Goal: Navigation & Orientation: Find specific page/section

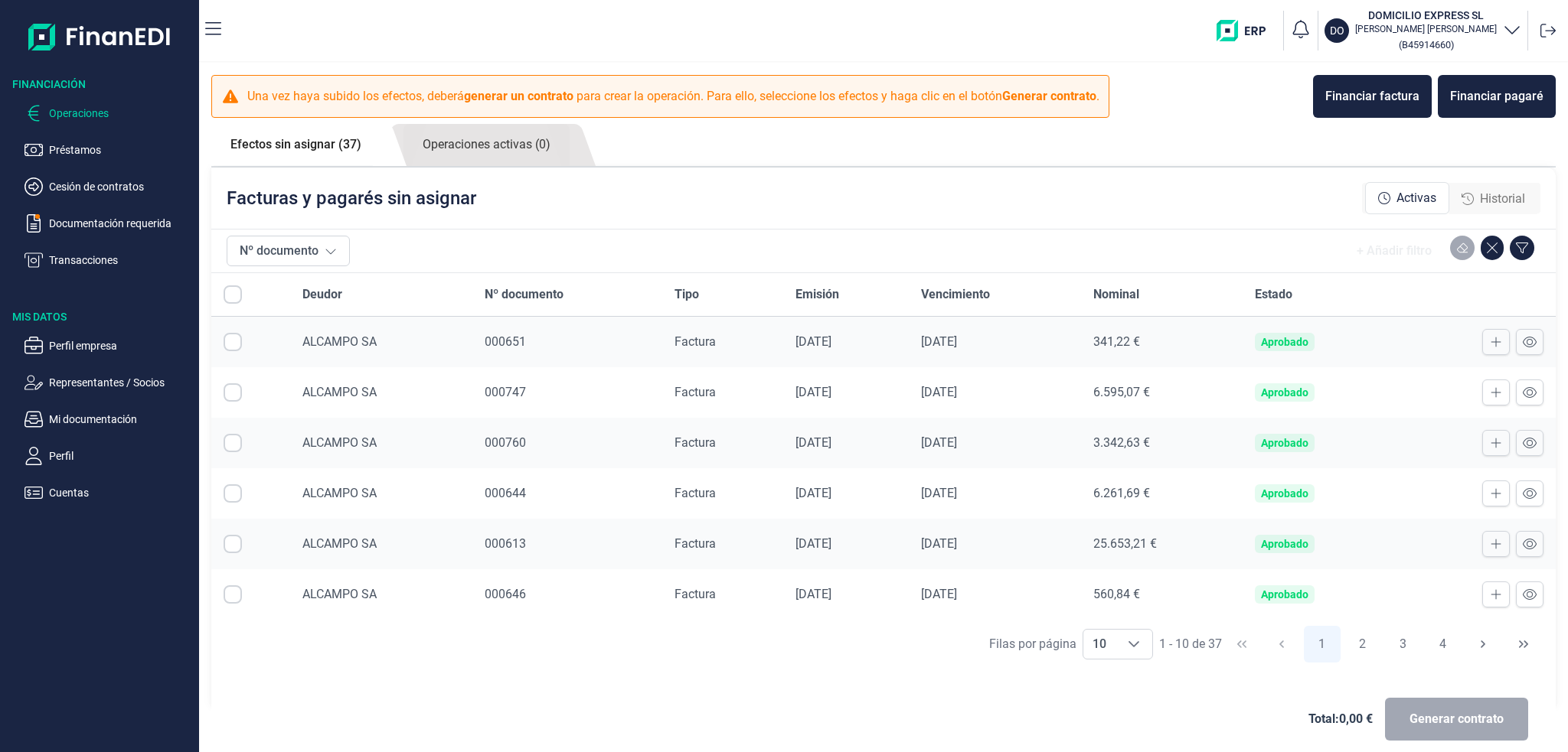
click at [236, 342] on input "Row Selected null" at bounding box center [233, 342] width 19 height 19
checkbox input "true"
click at [235, 385] on input "Row Selected null" at bounding box center [233, 392] width 19 height 19
checkbox input "true"
click at [227, 425] on td at bounding box center [250, 443] width 79 height 51
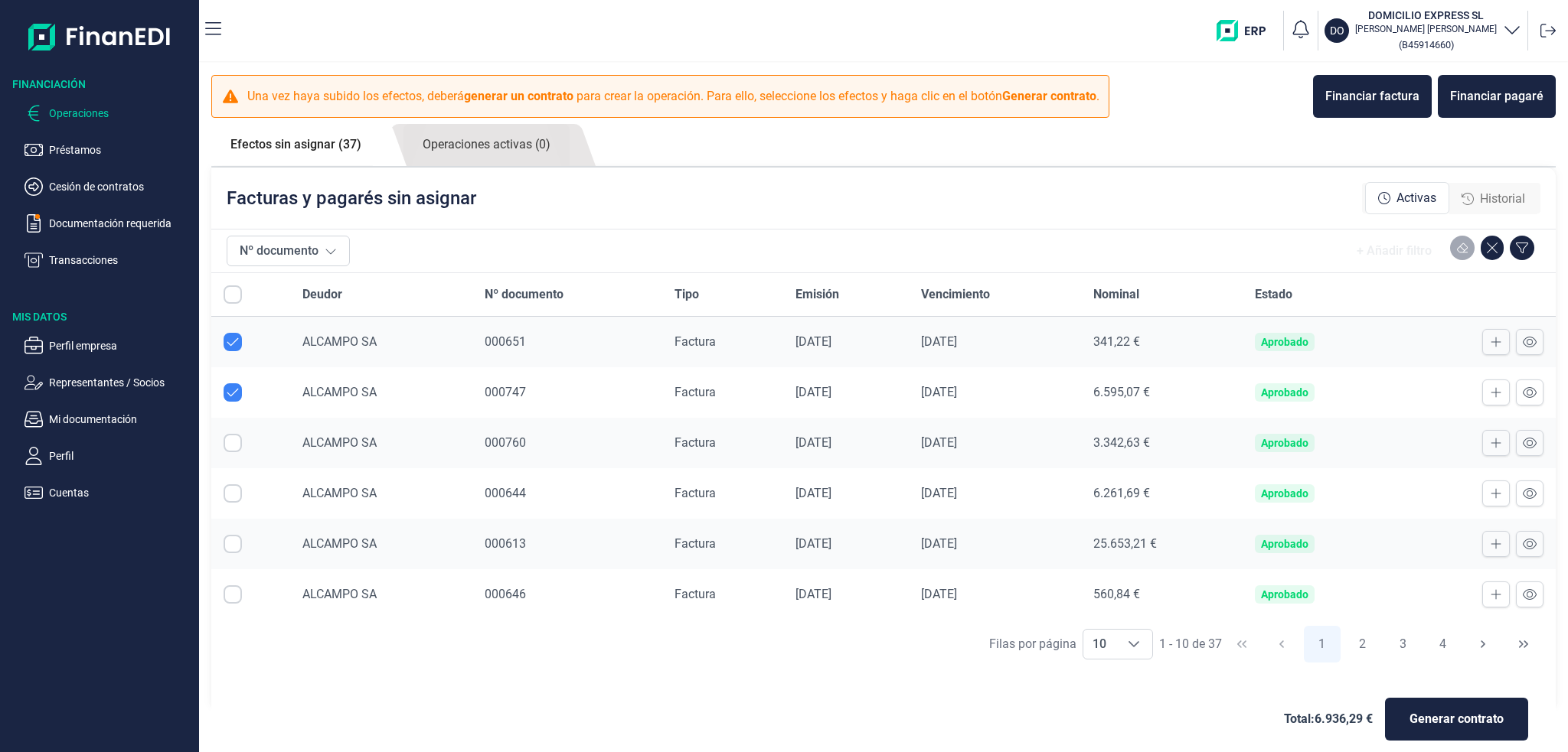
click at [238, 443] on input "Row Selected null" at bounding box center [233, 443] width 19 height 19
checkbox input "true"
click at [234, 544] on input "Row Selected null" at bounding box center [233, 544] width 19 height 19
checkbox input "true"
click at [234, 484] on input "Row Selected null" at bounding box center [233, 494] width 19 height 19
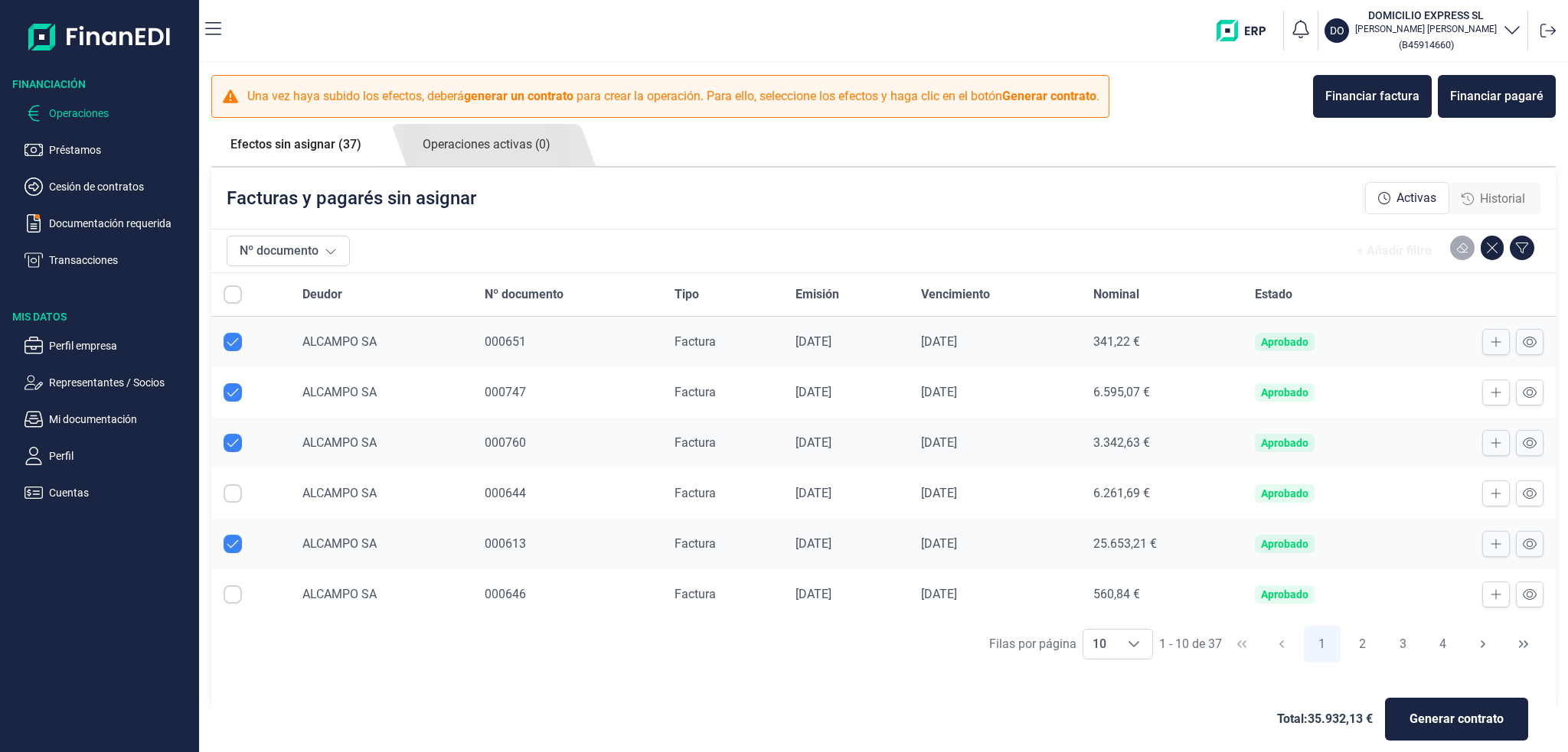
checkbox input "true"
click at [230, 586] on input "Row Selected null" at bounding box center [233, 595] width 19 height 19
checkbox input "true"
click at [1134, 655] on div "Choose" at bounding box center [1133, 644] width 37 height 29
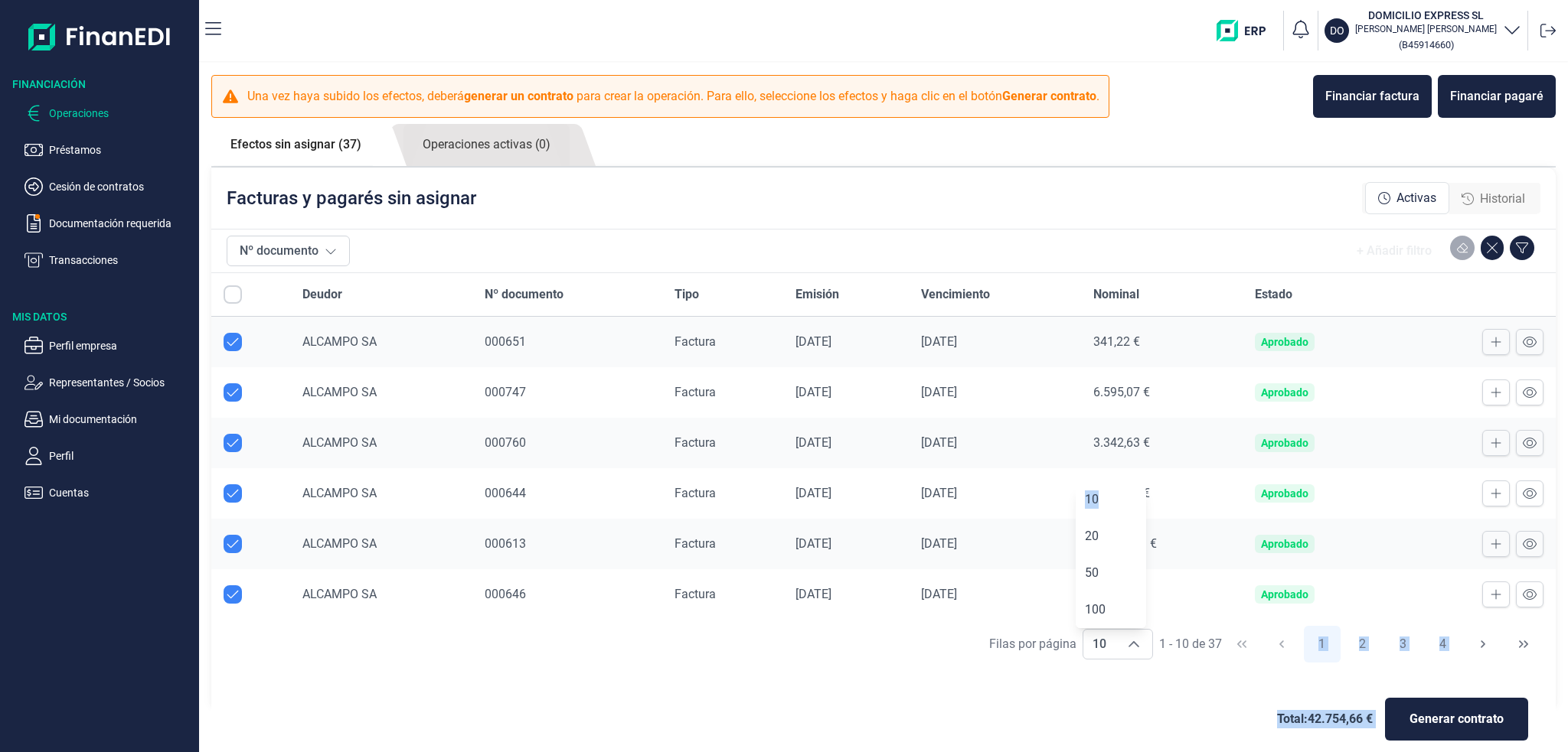
drag, startPoint x: 1139, startPoint y: 559, endPoint x: 1147, endPoint y: 619, distance: 60.5
click at [1147, 619] on body "Financiación Operaciones Préstamos Cesión de contratos Documentación requerida …" at bounding box center [784, 376] width 1568 height 752
click at [1128, 641] on icon "Choose" at bounding box center [1134, 645] width 12 height 12
click at [1094, 574] on span "50" at bounding box center [1092, 572] width 14 height 15
type input "50"
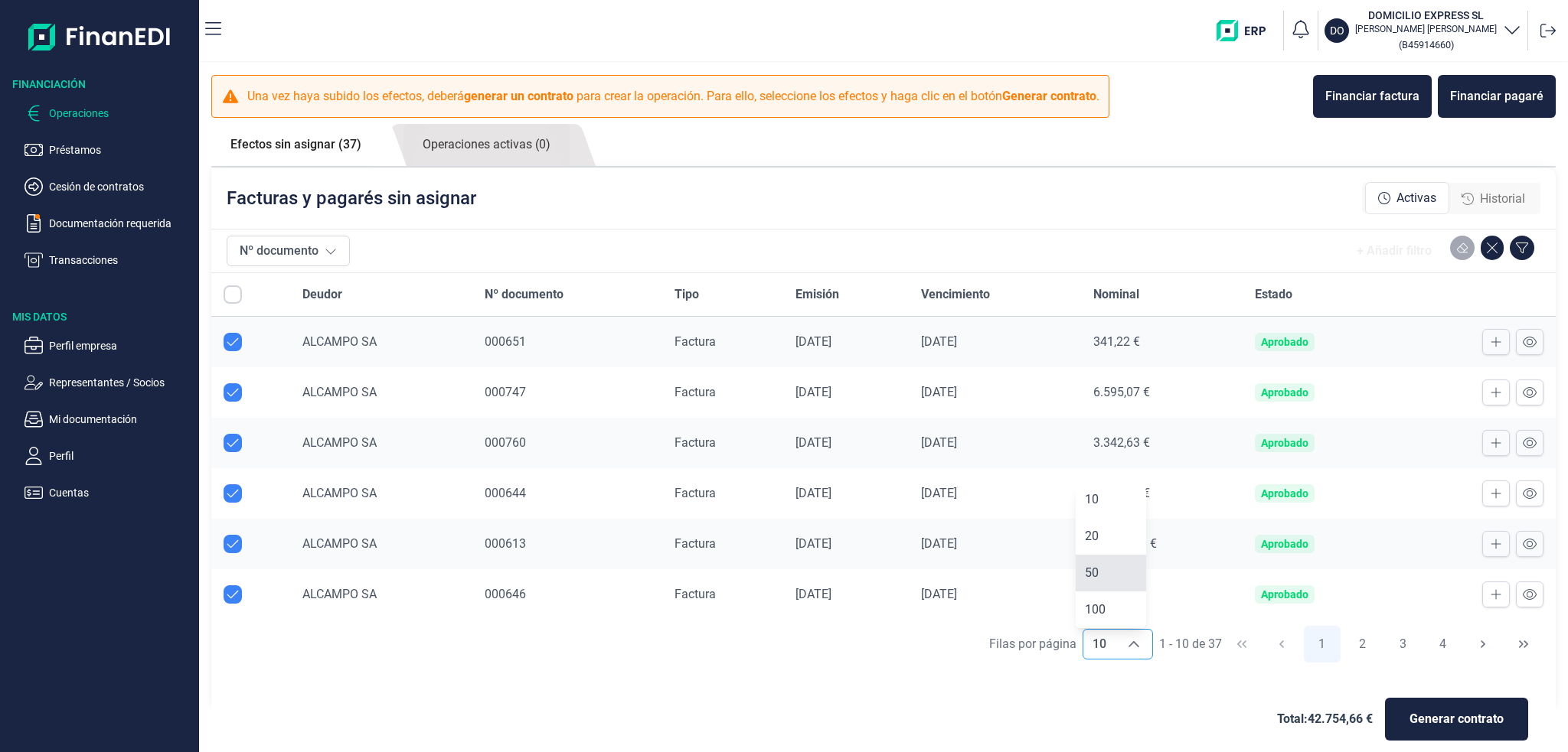
checkbox input "false"
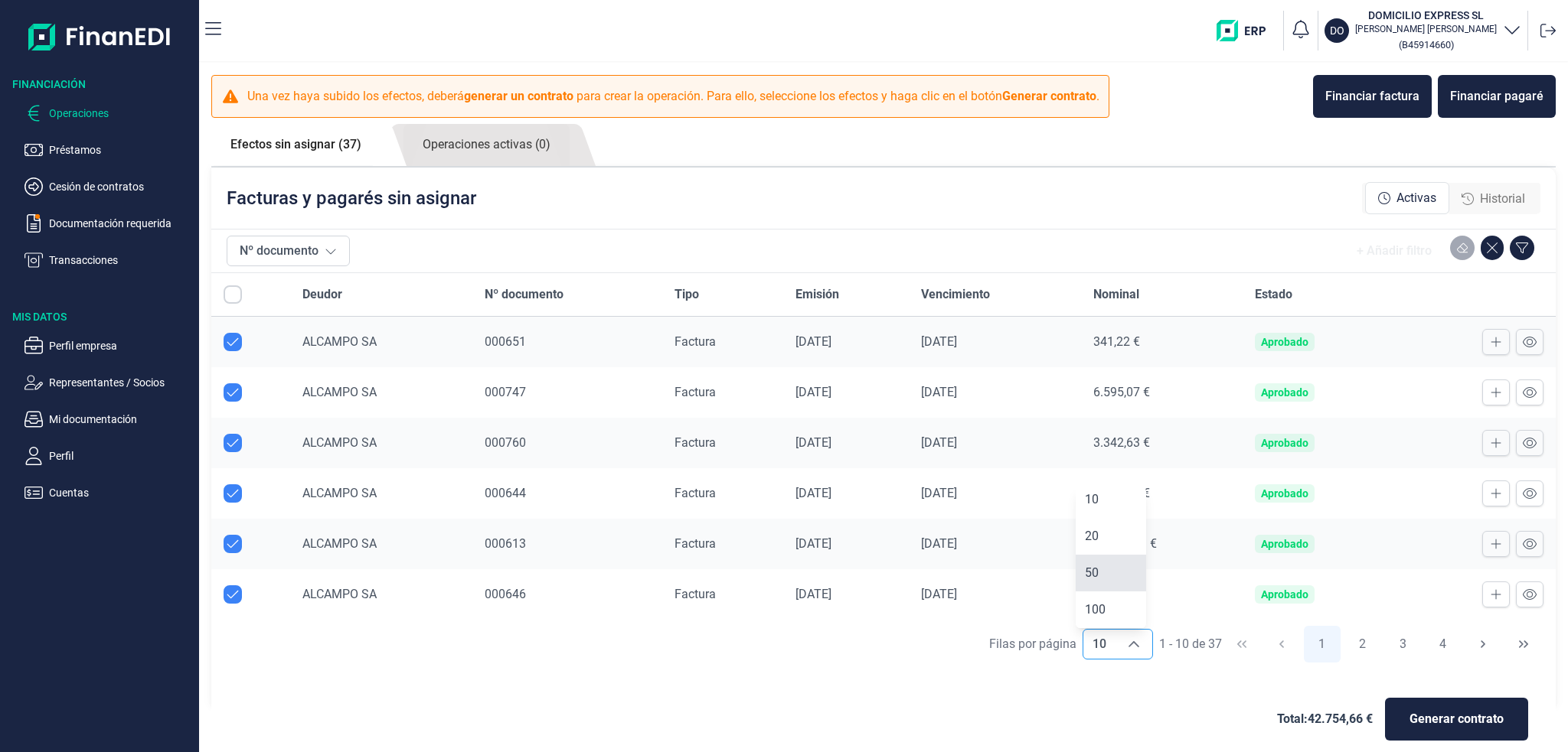
checkbox input "false"
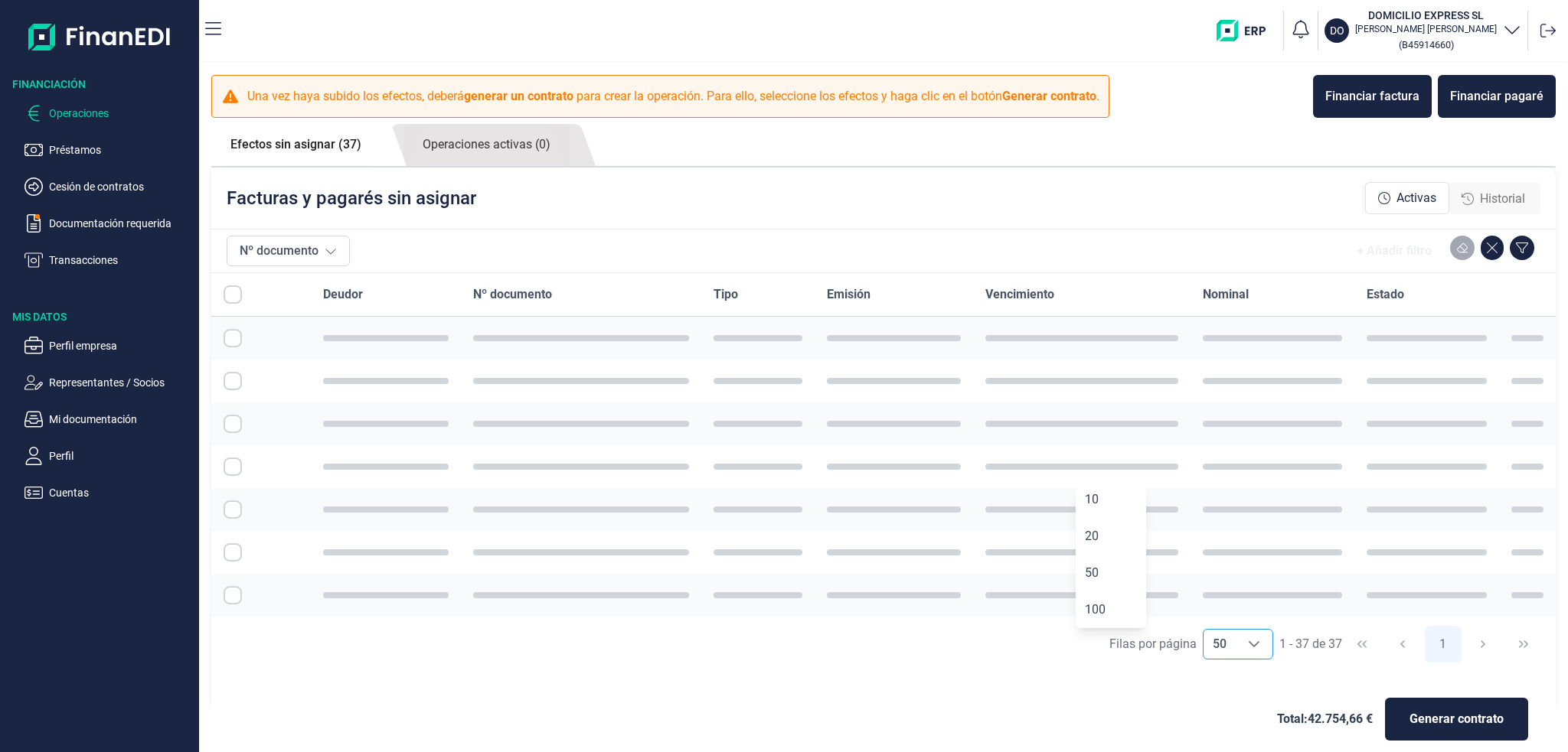
checkbox input "true"
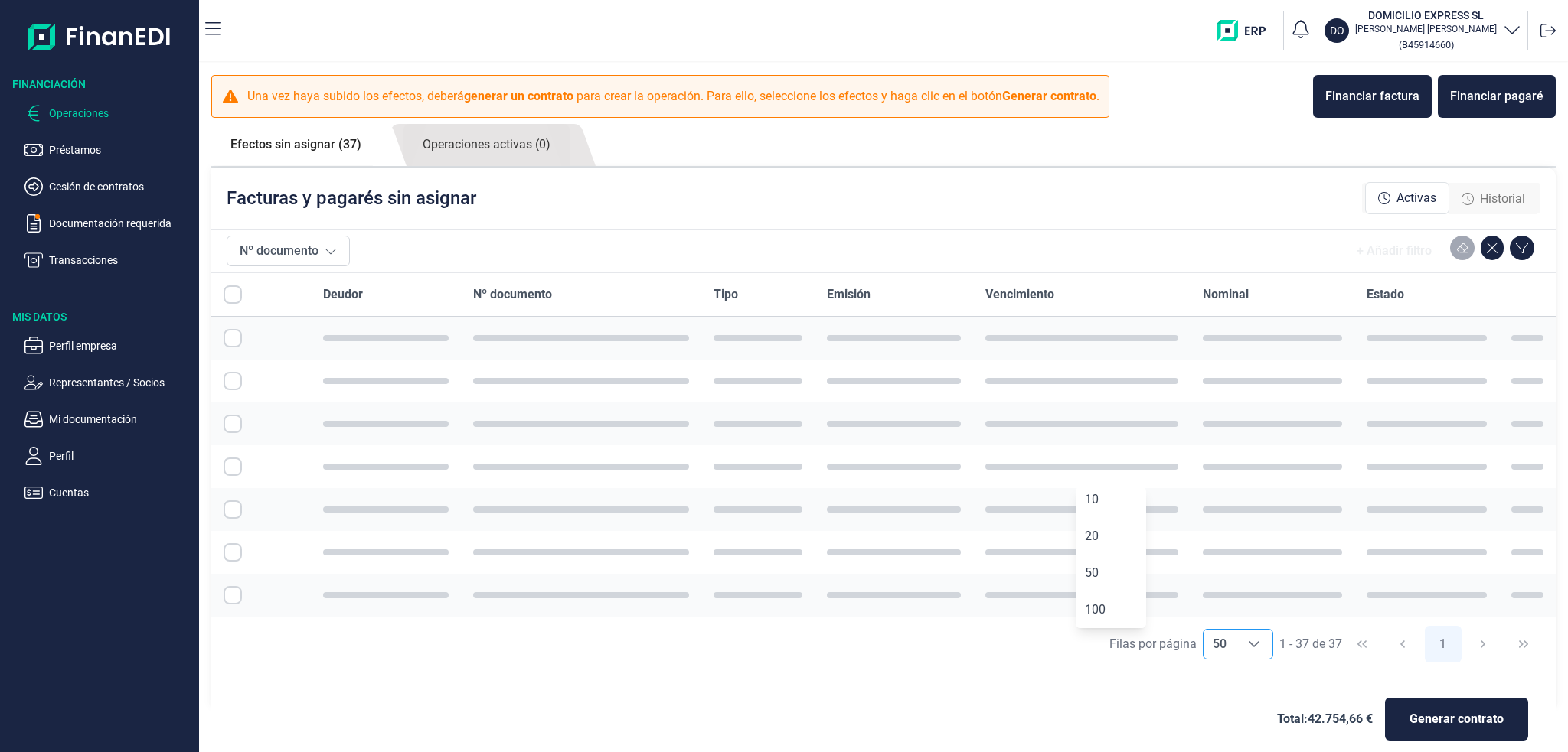
checkbox input "true"
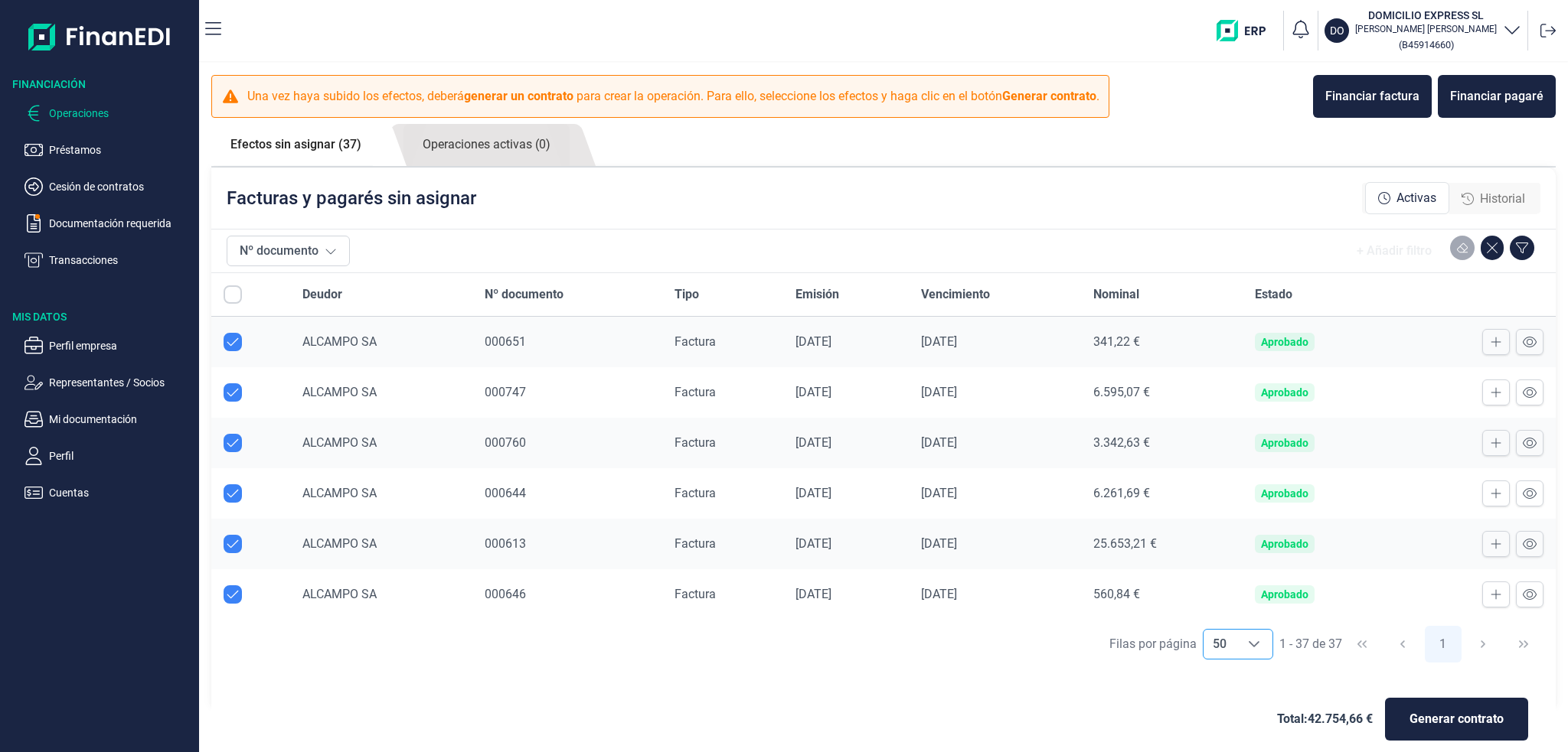
click at [221, 289] on th at bounding box center [250, 295] width 79 height 44
click at [230, 290] on input "All items unselected" at bounding box center [233, 295] width 19 height 19
click at [233, 293] on input "All items unselected" at bounding box center [233, 295] width 19 height 19
checkbox input "false"
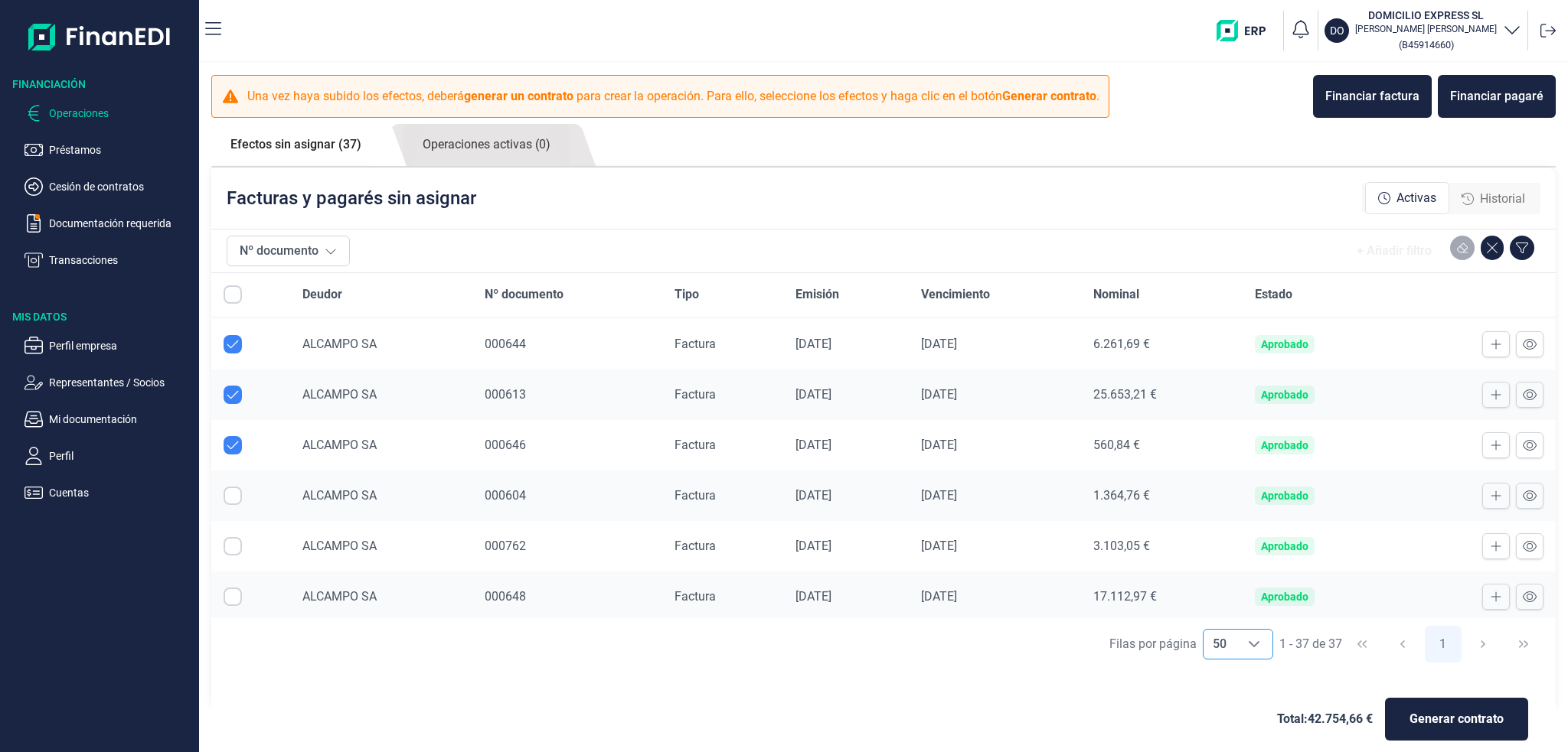
scroll to position [153, 0]
click at [233, 492] on input "Row Selected null" at bounding box center [233, 492] width 19 height 19
checkbox input "true"
click at [227, 533] on input "Row Selected null" at bounding box center [233, 543] width 19 height 19
checkbox input "true"
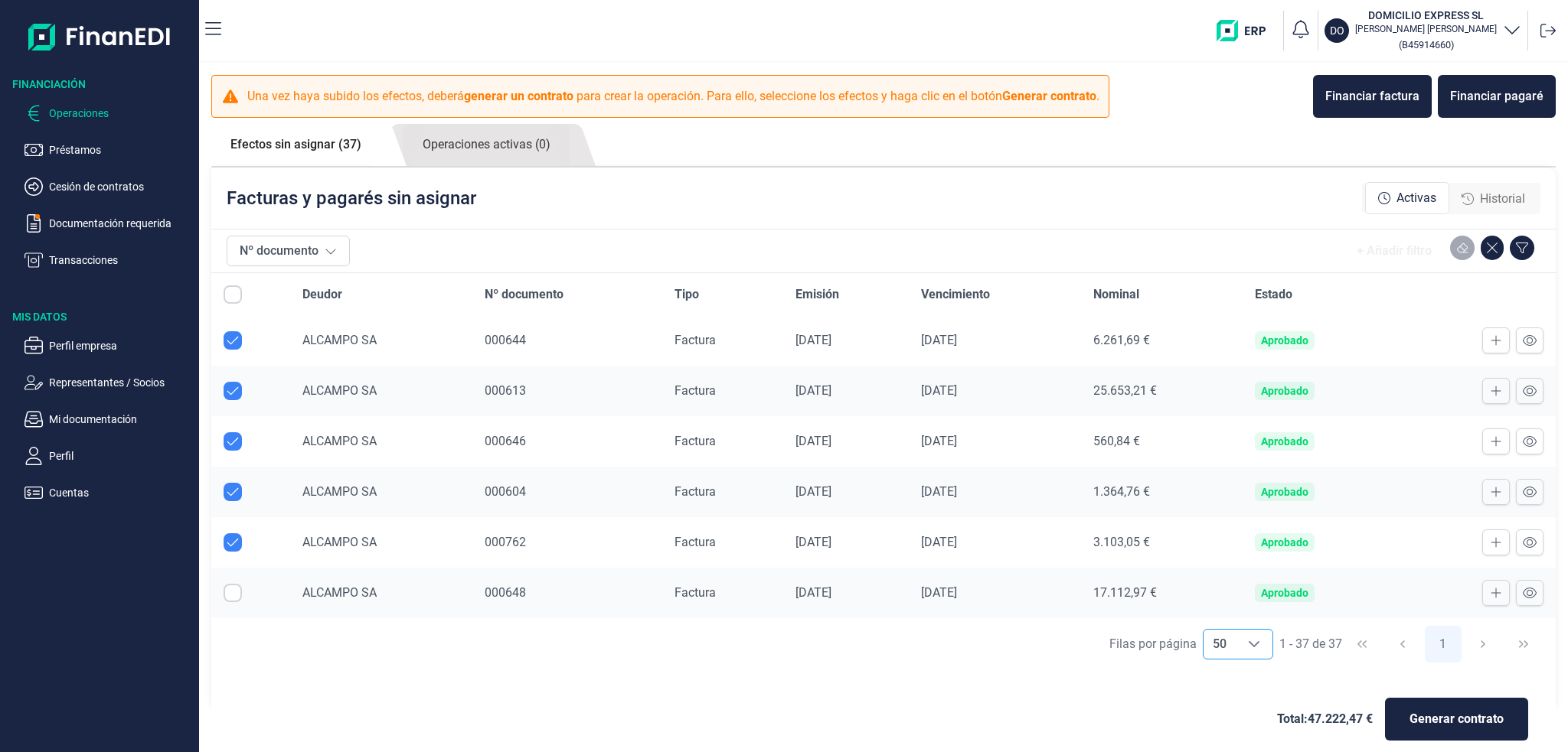
click at [236, 586] on input "Row Selected null" at bounding box center [233, 593] width 19 height 19
checkbox input "true"
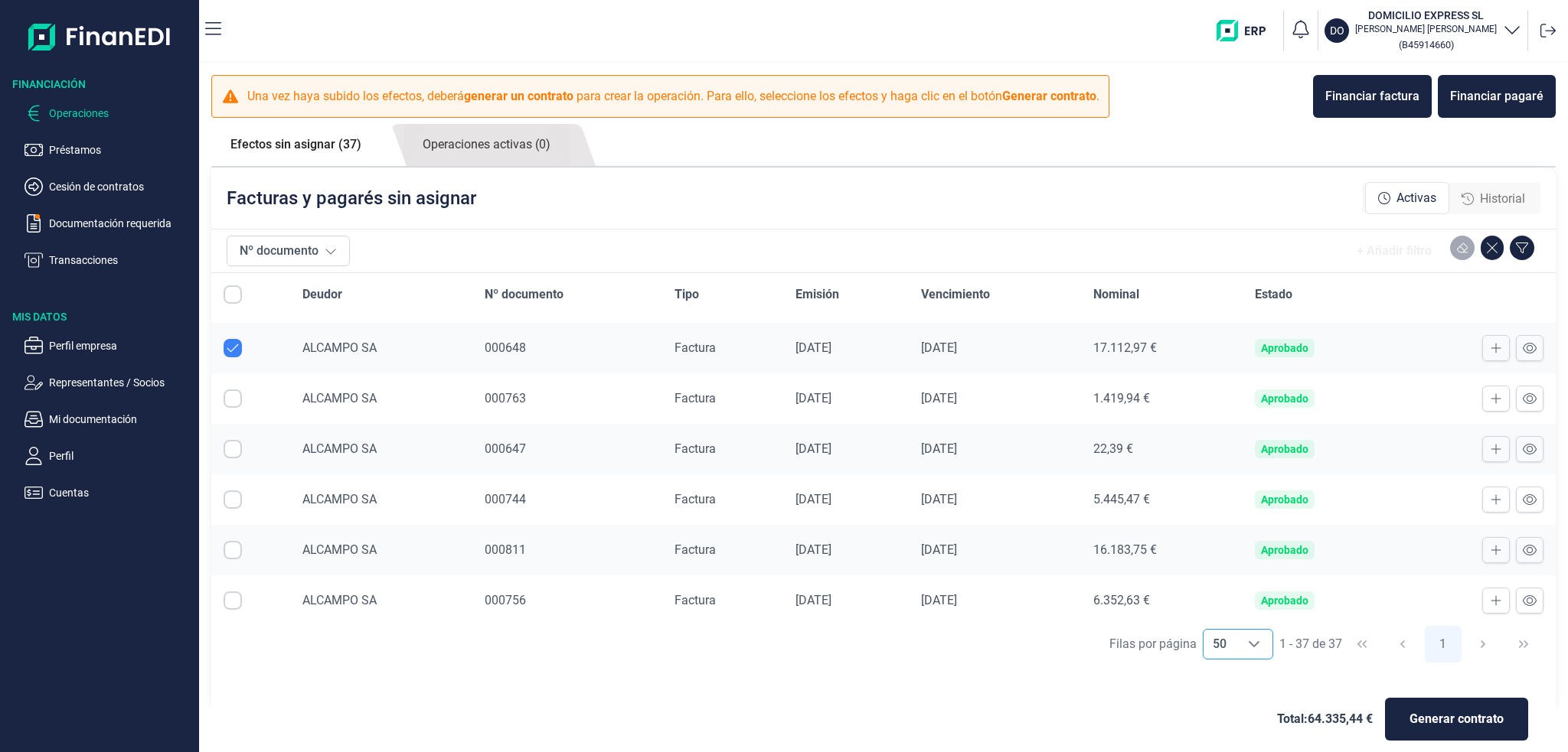
scroll to position [382, 0]
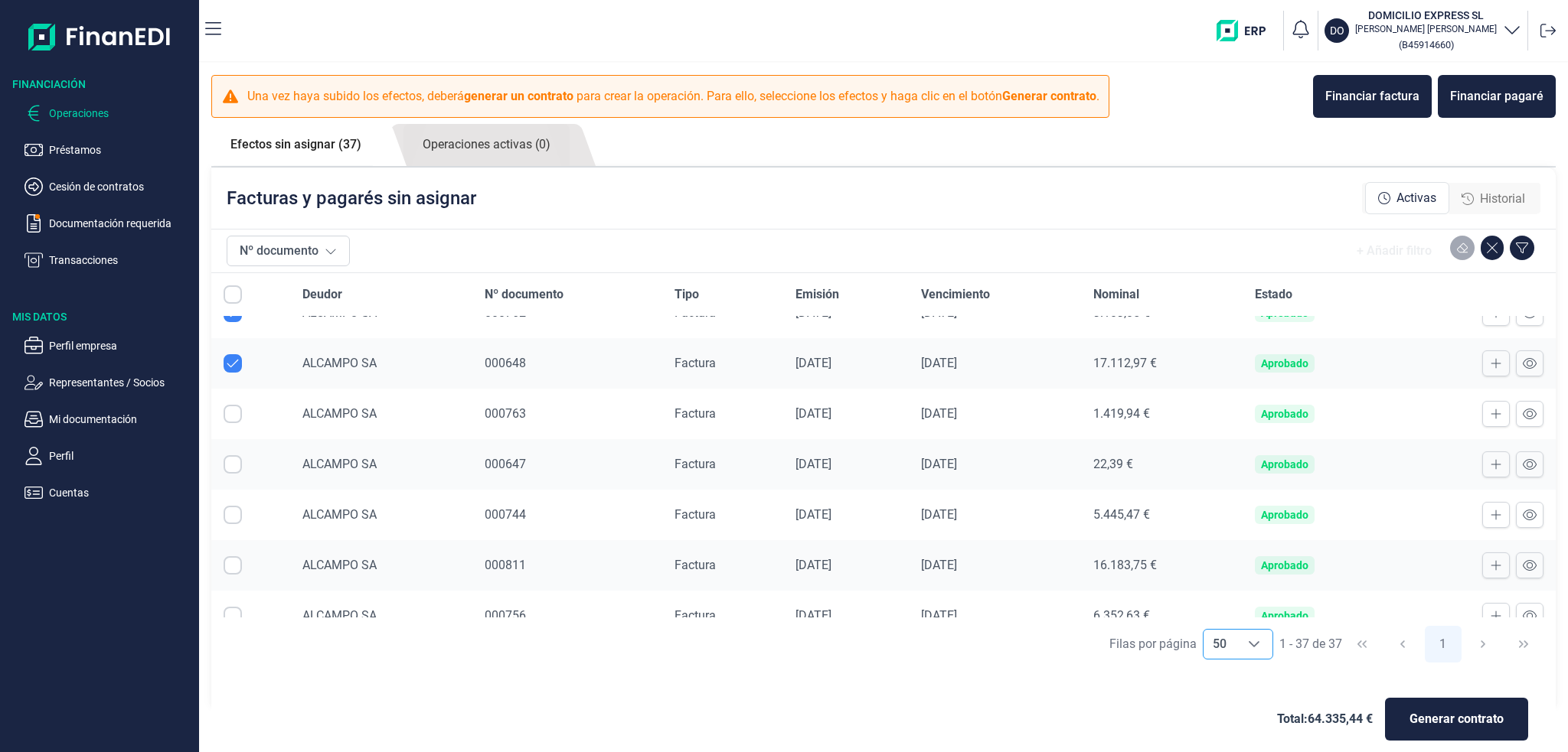
click at [231, 416] on input "Row Selected null" at bounding box center [233, 414] width 19 height 19
checkbox input "true"
click at [221, 469] on td at bounding box center [250, 464] width 79 height 51
click at [220, 464] on td at bounding box center [250, 464] width 79 height 51
click at [240, 464] on input "Row Selected null" at bounding box center [233, 465] width 19 height 19
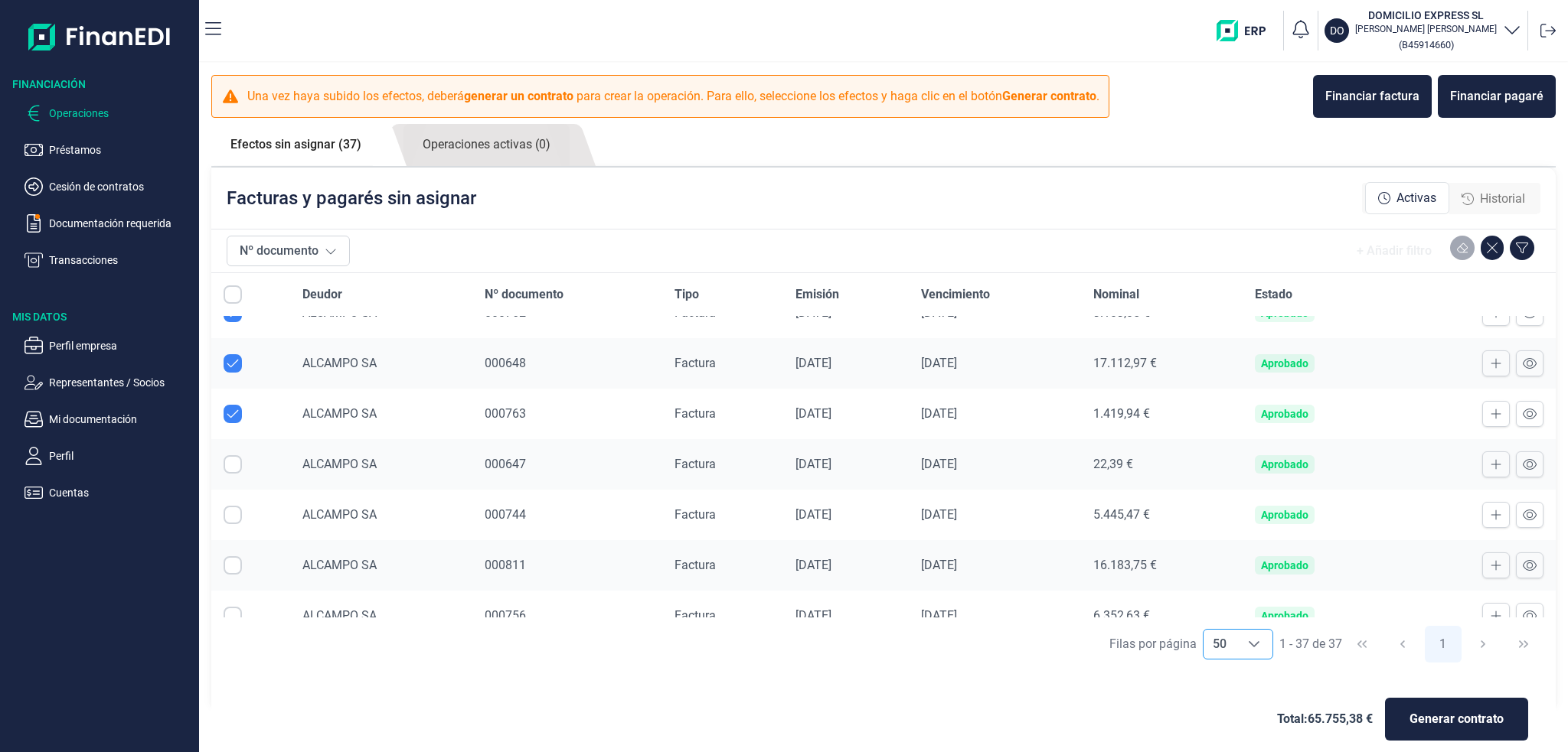
checkbox input "true"
click at [231, 509] on input "Row Selected null" at bounding box center [233, 515] width 19 height 19
checkbox input "true"
click at [236, 556] on input "Row Selected null" at bounding box center [233, 565] width 19 height 19
checkbox input "true"
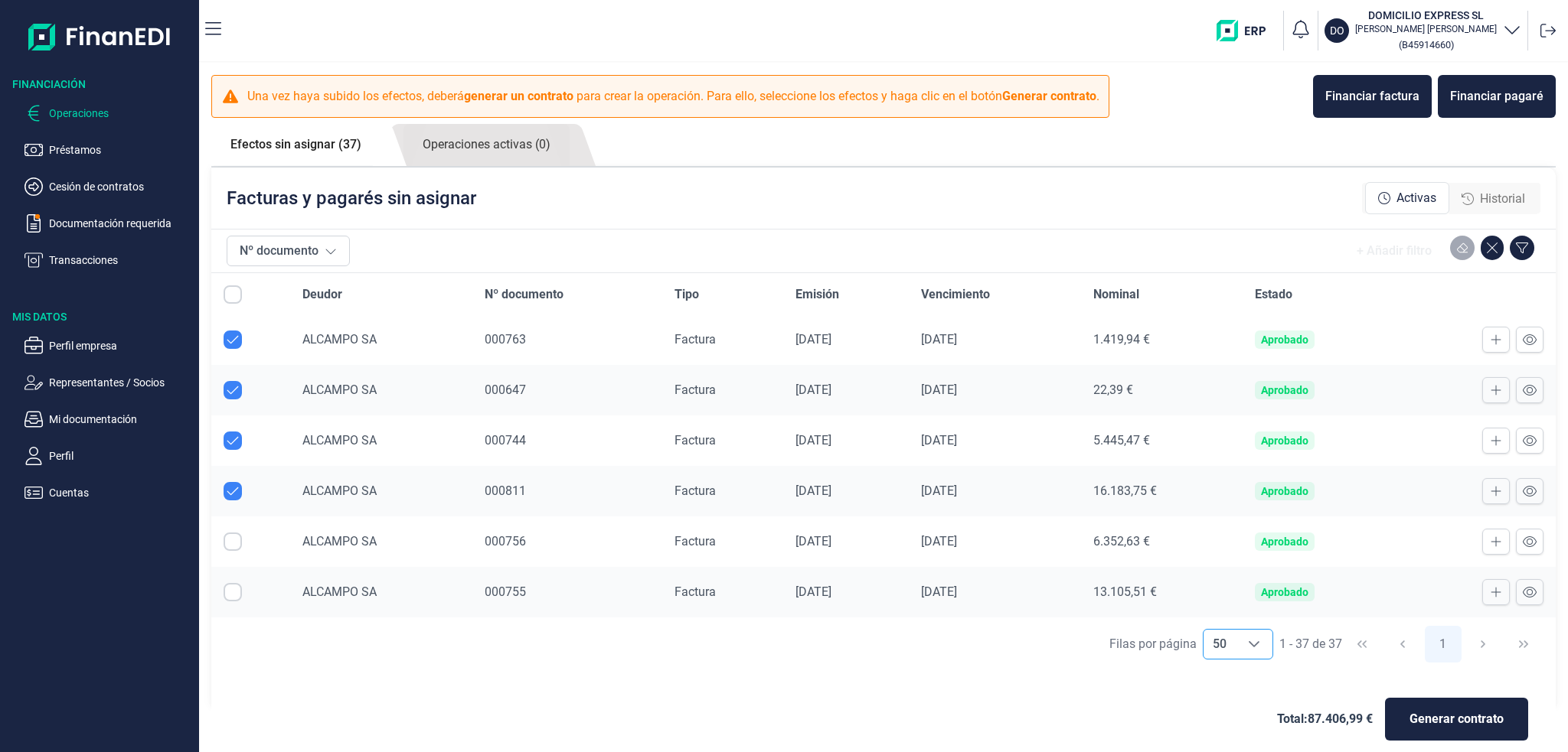
scroll to position [459, 0]
click at [232, 532] on input "Row Selected null" at bounding box center [233, 539] width 19 height 19
checkbox input "true"
click at [227, 585] on input "Row Selected null" at bounding box center [233, 590] width 19 height 19
checkbox input "true"
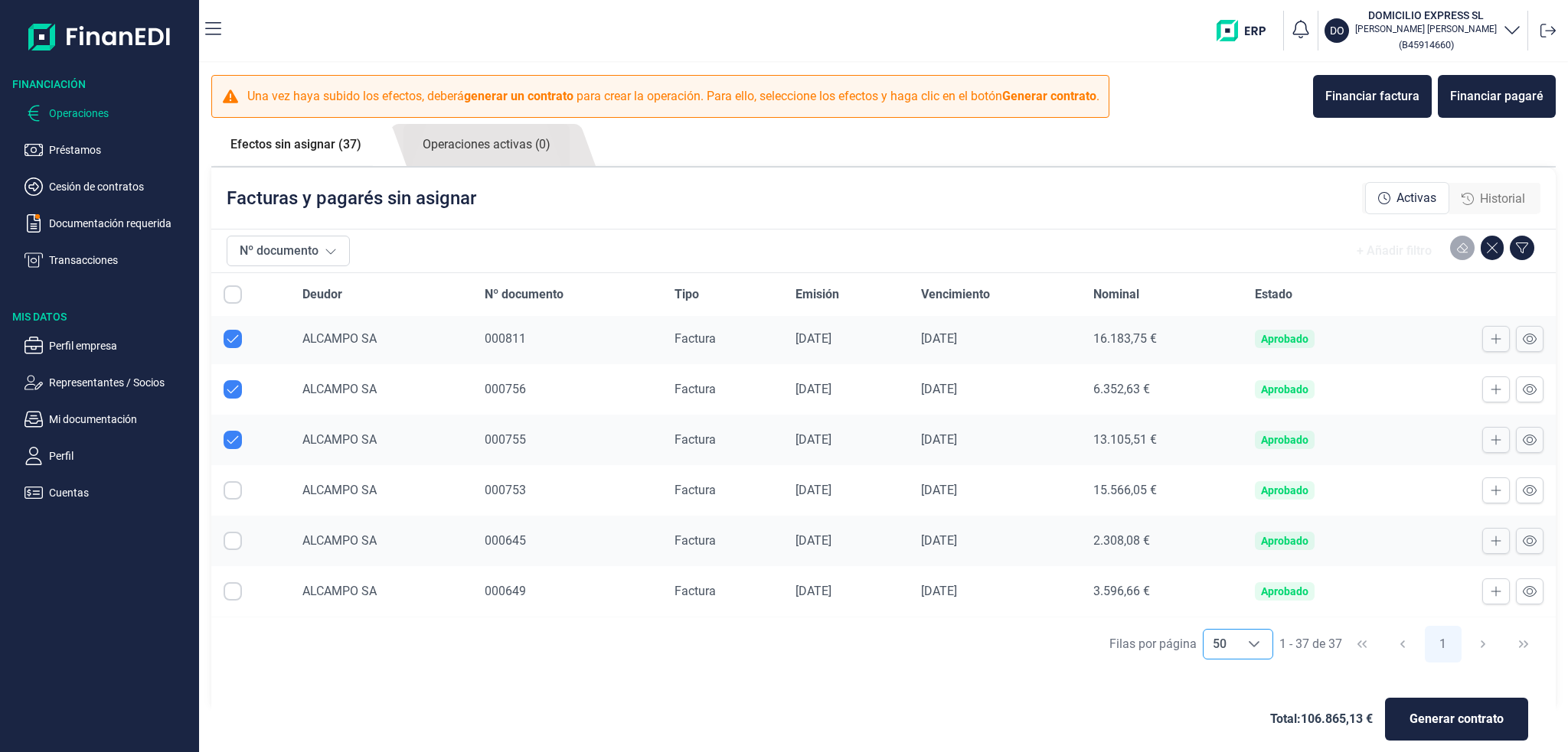
scroll to position [612, 0]
click at [231, 487] on input "Row Selected null" at bounding box center [233, 487] width 19 height 19
checkbox input "true"
click at [238, 532] on input "Row Selected null" at bounding box center [233, 538] width 19 height 19
checkbox input "true"
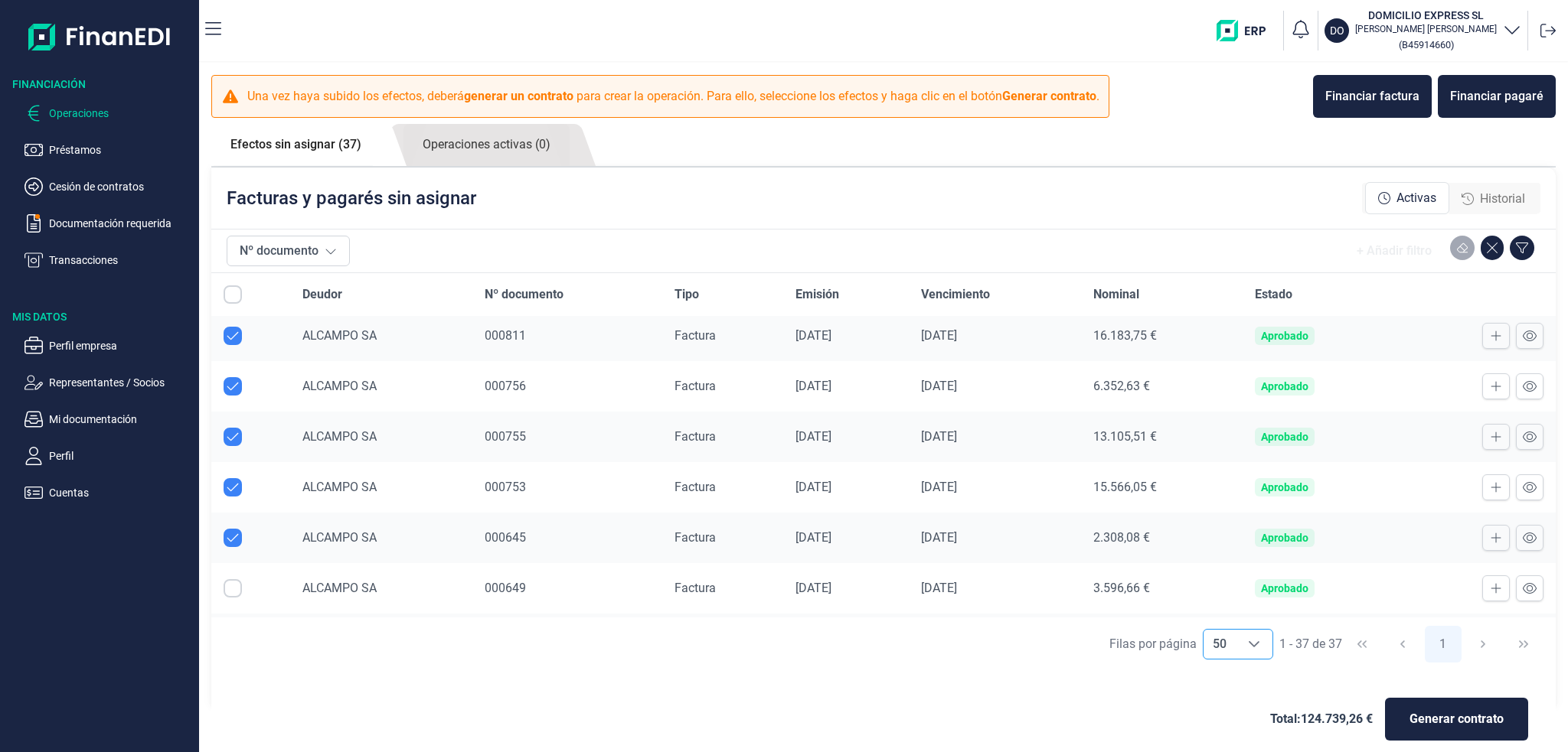
click at [233, 585] on input "Row Selected null" at bounding box center [233, 589] width 19 height 19
checkbox input "true"
click at [231, 484] on input "Row Selected null" at bounding box center [233, 486] width 19 height 19
checkbox input "true"
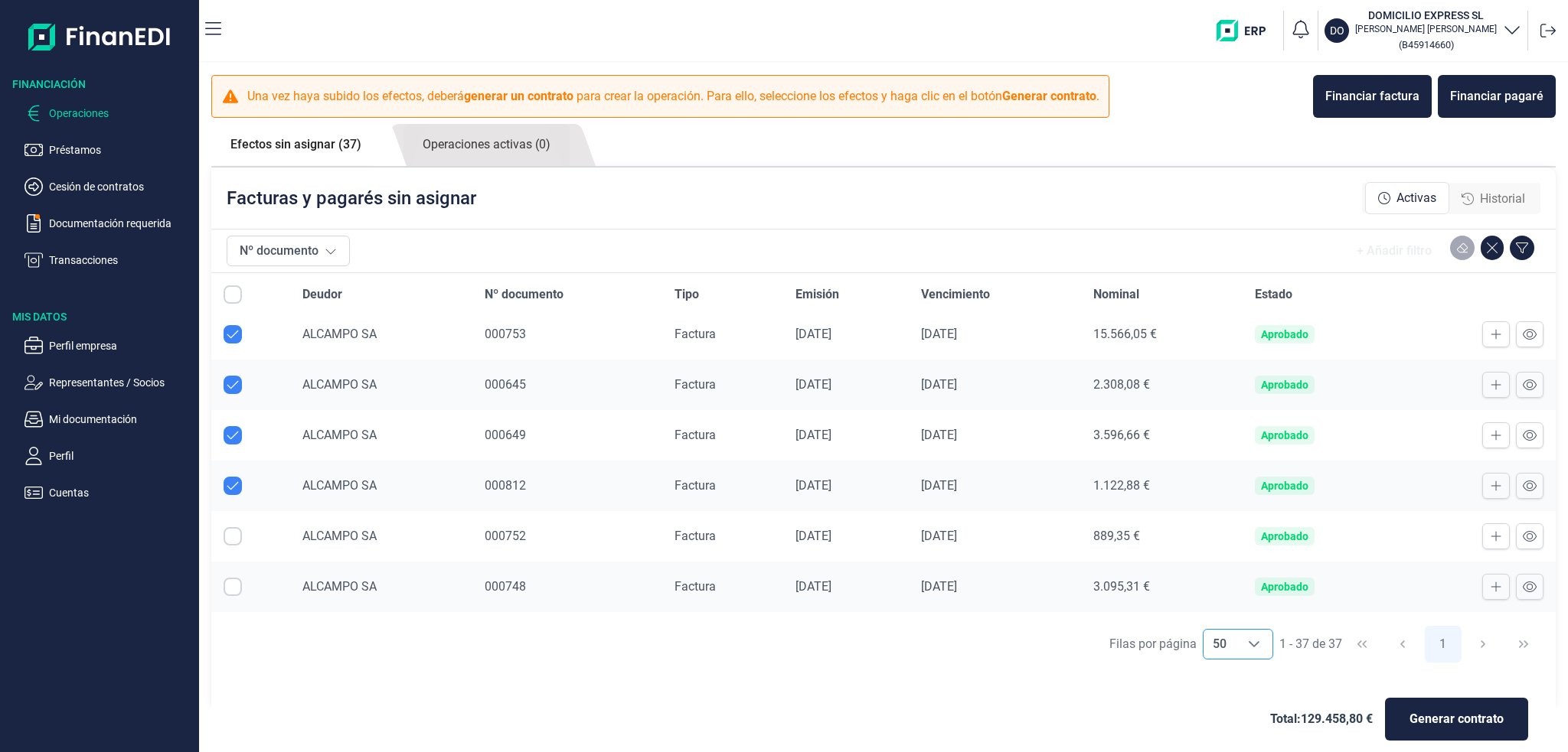
click at [221, 533] on td at bounding box center [250, 536] width 79 height 51
click at [230, 532] on input "Row Selected null" at bounding box center [233, 536] width 19 height 19
checkbox input "true"
click at [230, 583] on input "Row Selected null" at bounding box center [233, 587] width 19 height 19
checkbox input "true"
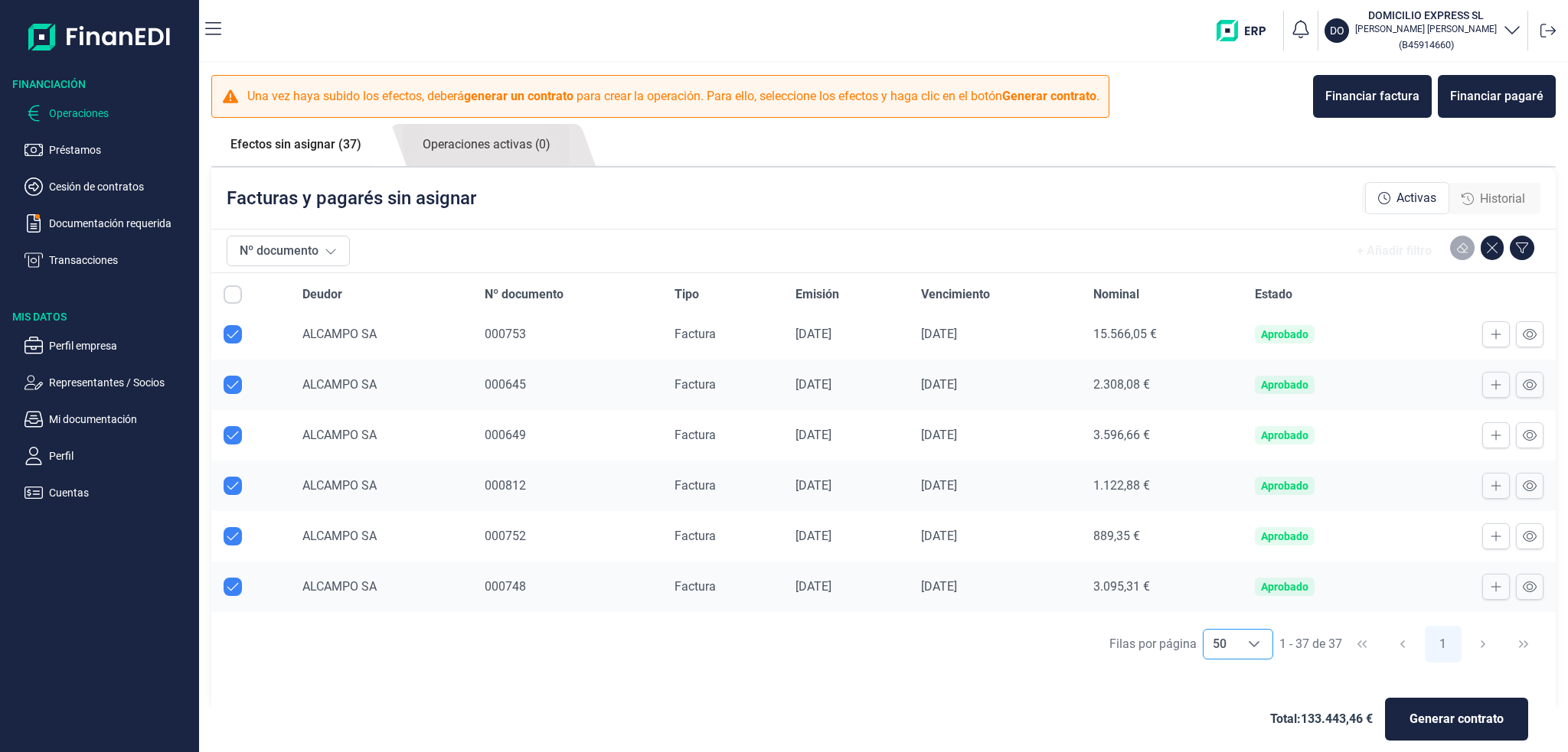
scroll to position [995, 0]
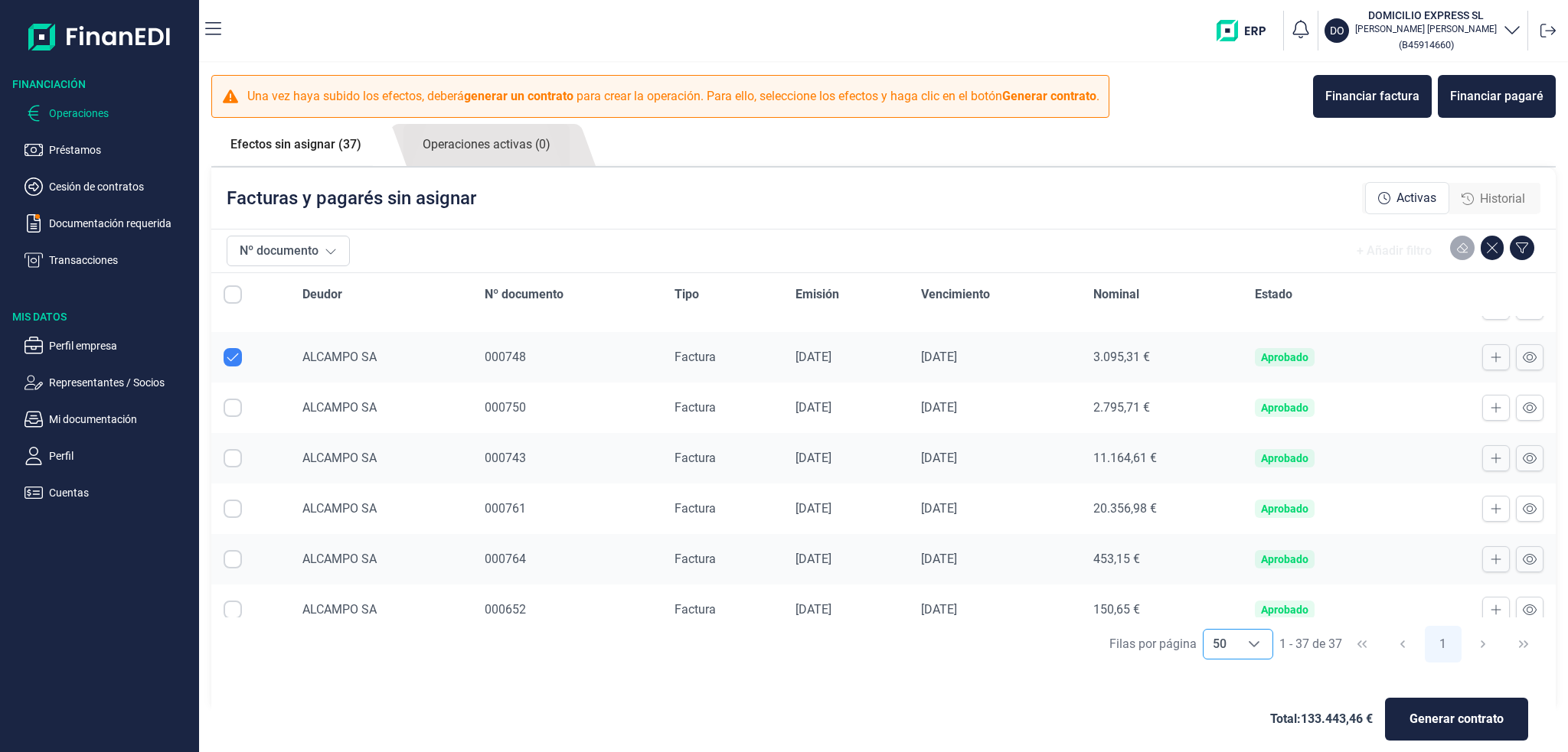
click at [231, 399] on input "Row Selected null" at bounding box center [233, 408] width 19 height 19
checkbox input "true"
click at [226, 449] on input "Row Selected null" at bounding box center [233, 459] width 19 height 19
checkbox input "true"
click at [232, 504] on input "Row Selected null" at bounding box center [233, 509] width 19 height 19
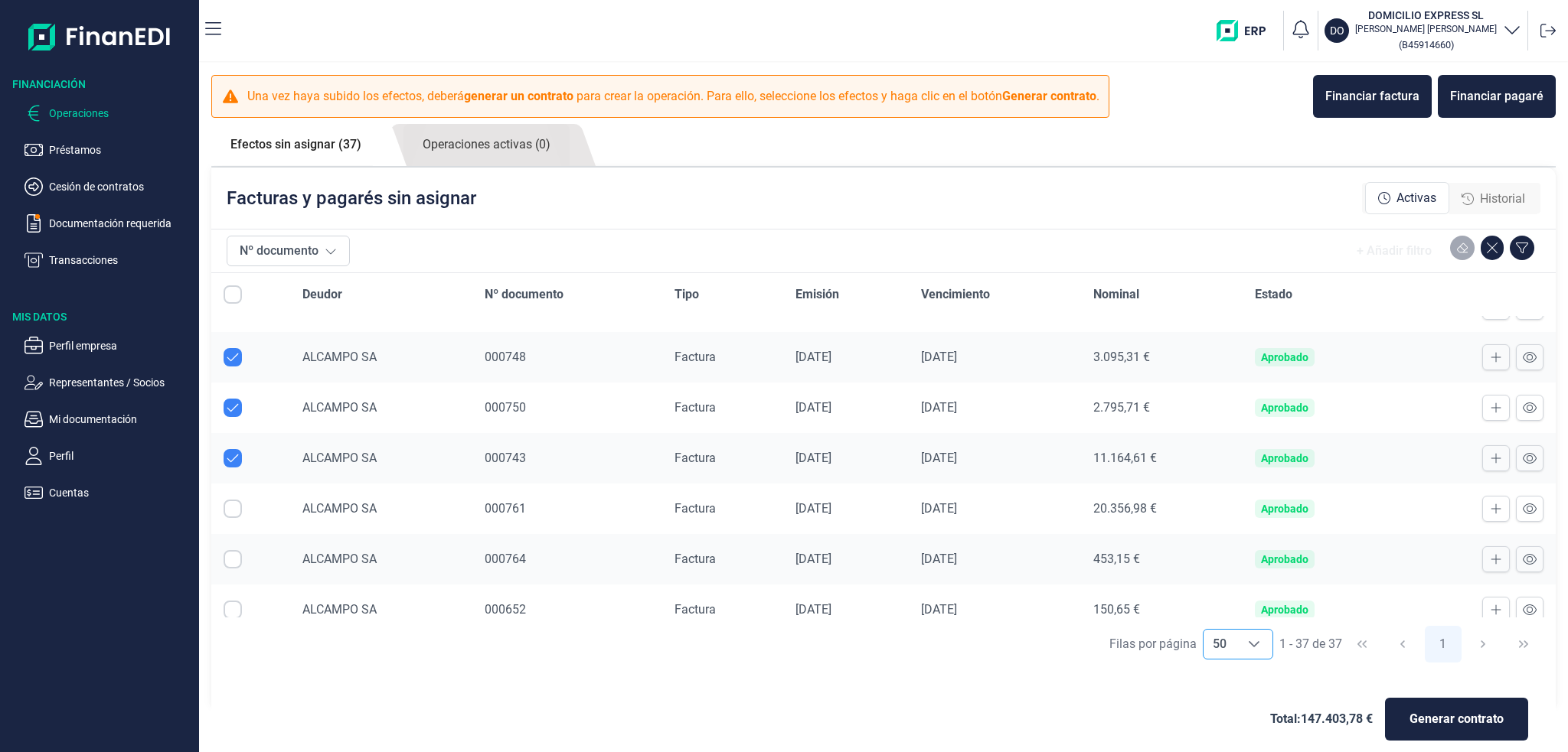
checkbox input "true"
click at [232, 550] on input "Row Selected null" at bounding box center [233, 560] width 19 height 19
checkbox input "true"
click at [238, 605] on input "Row Selected null" at bounding box center [233, 610] width 19 height 19
checkbox input "true"
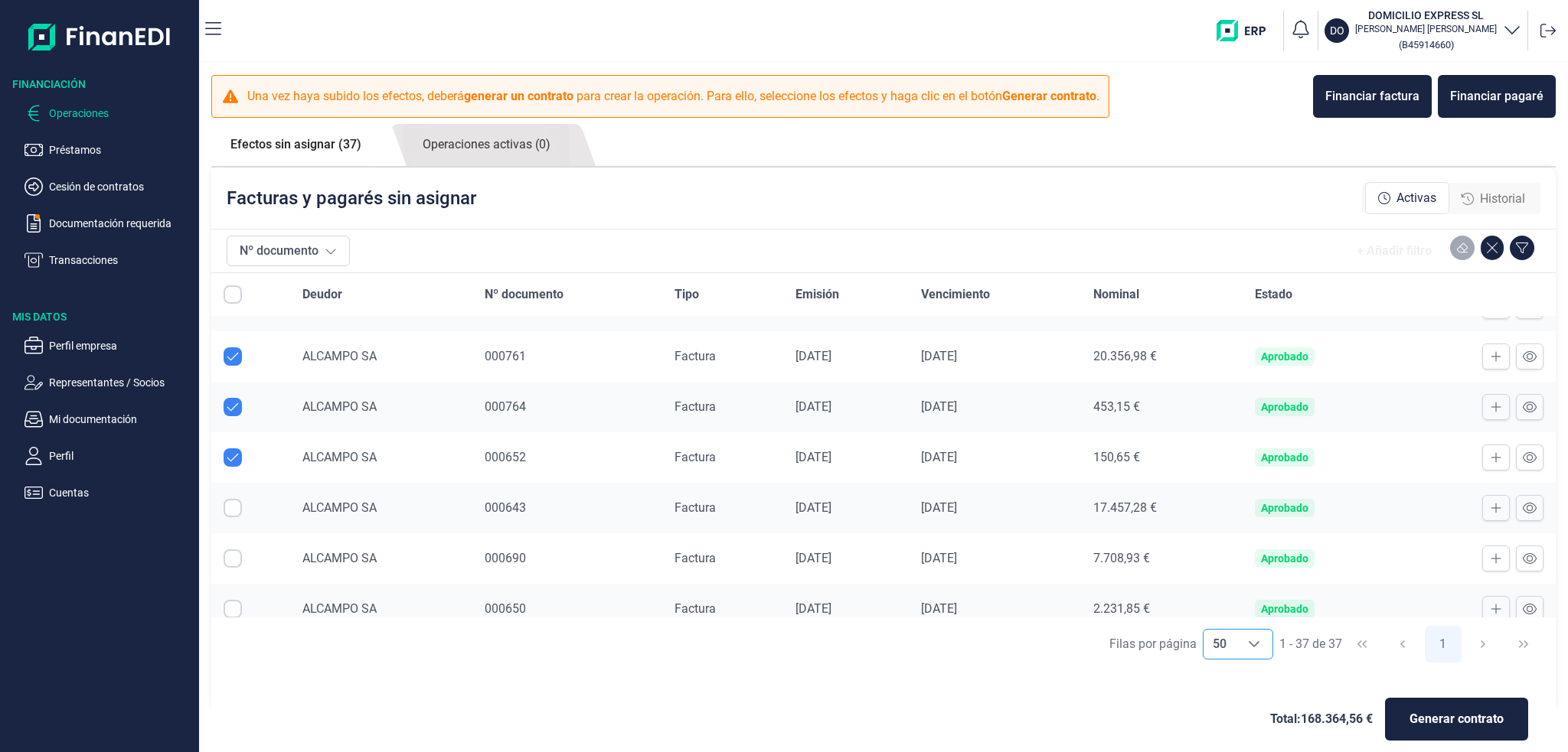
scroll to position [1147, 0]
click at [227, 498] on input "Row Selected null" at bounding box center [233, 508] width 19 height 19
checkbox input "true"
click at [237, 550] on input "Row Selected null" at bounding box center [233, 558] width 19 height 19
checkbox input "true"
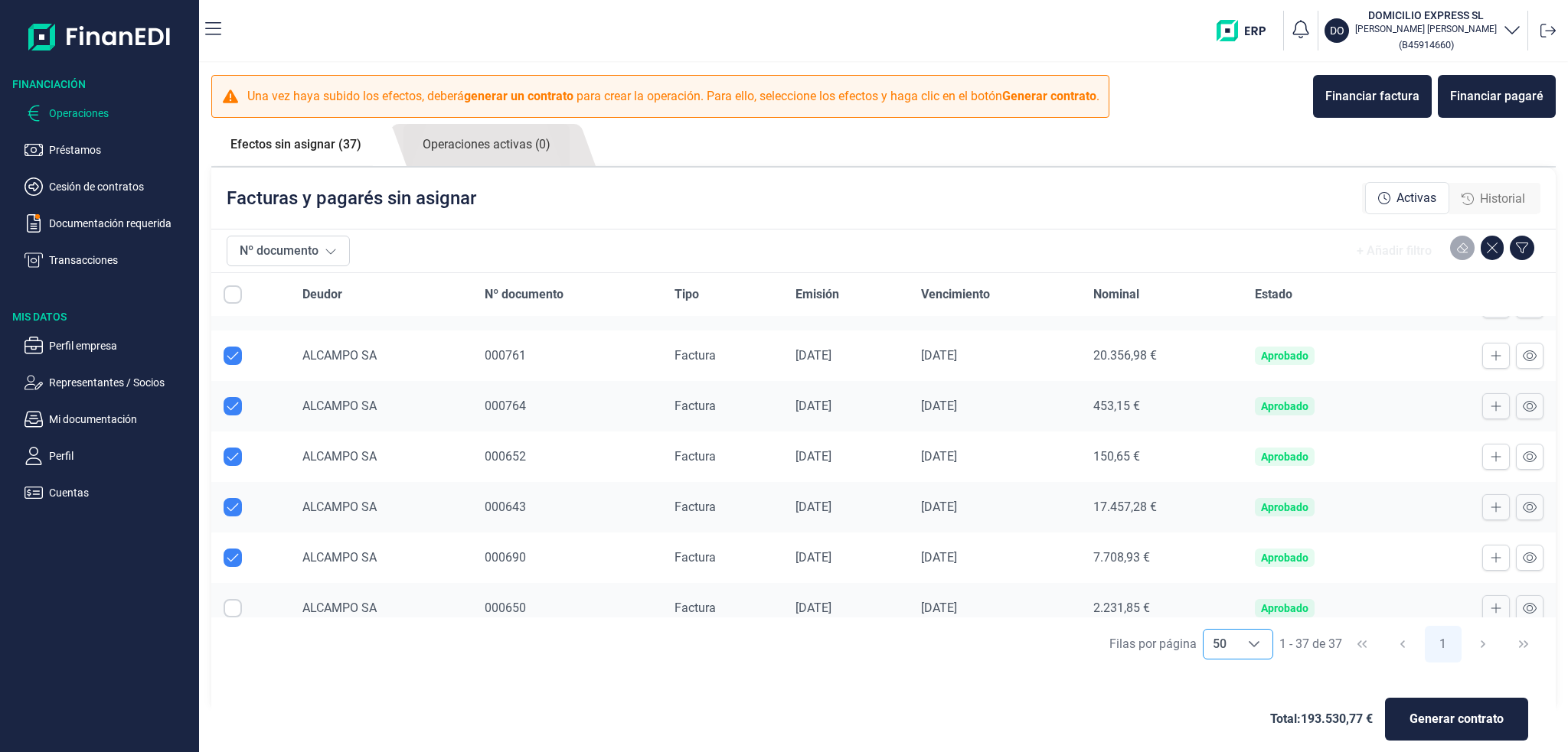
click at [237, 599] on input "Row Selected null" at bounding box center [233, 608] width 19 height 19
checkbox input "true"
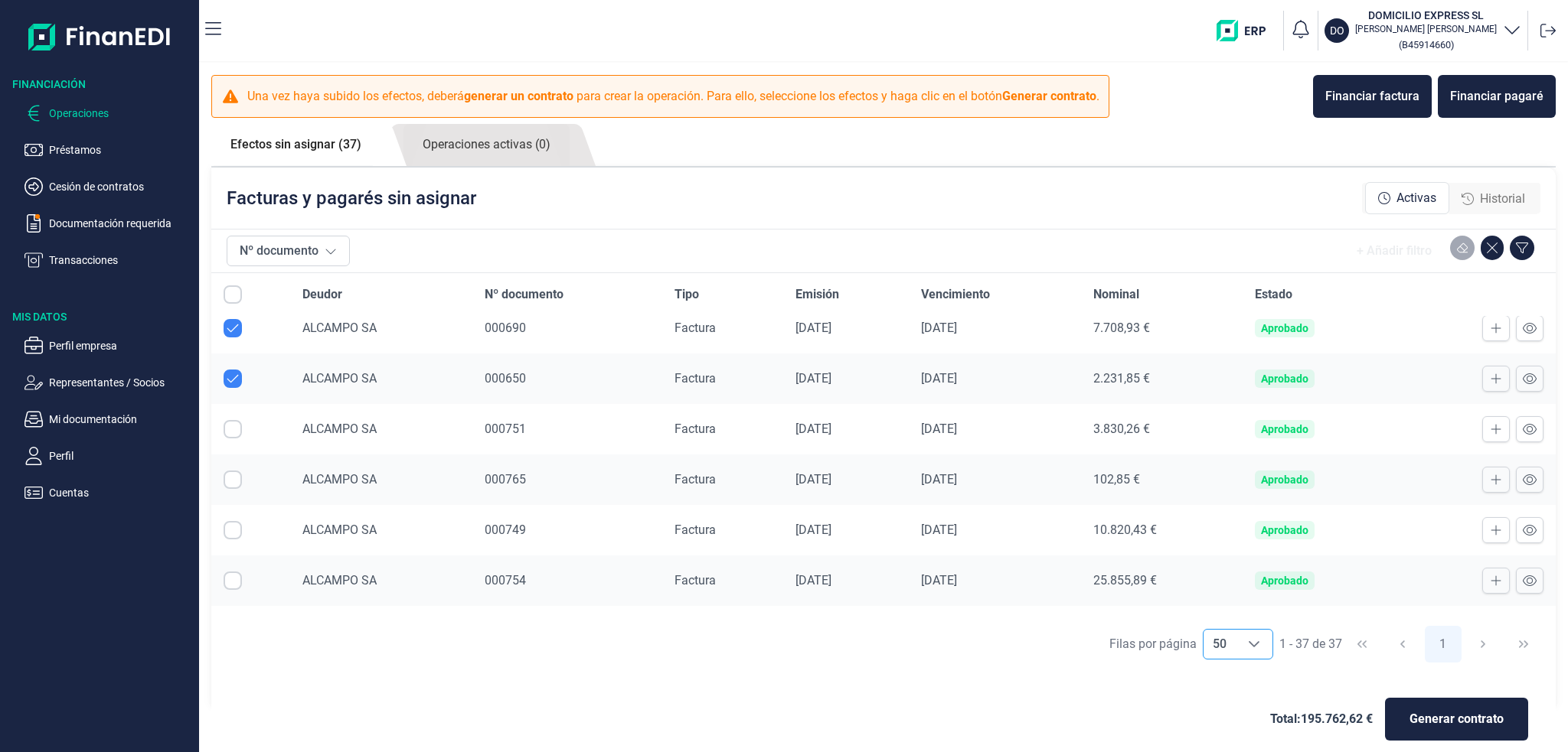
click at [227, 424] on input "Row Selected null" at bounding box center [233, 430] width 19 height 19
checkbox input "true"
click at [238, 470] on input "Row Selected null" at bounding box center [233, 480] width 19 height 19
checkbox input "true"
drag, startPoint x: 228, startPoint y: 529, endPoint x: 232, endPoint y: 522, distance: 8.1
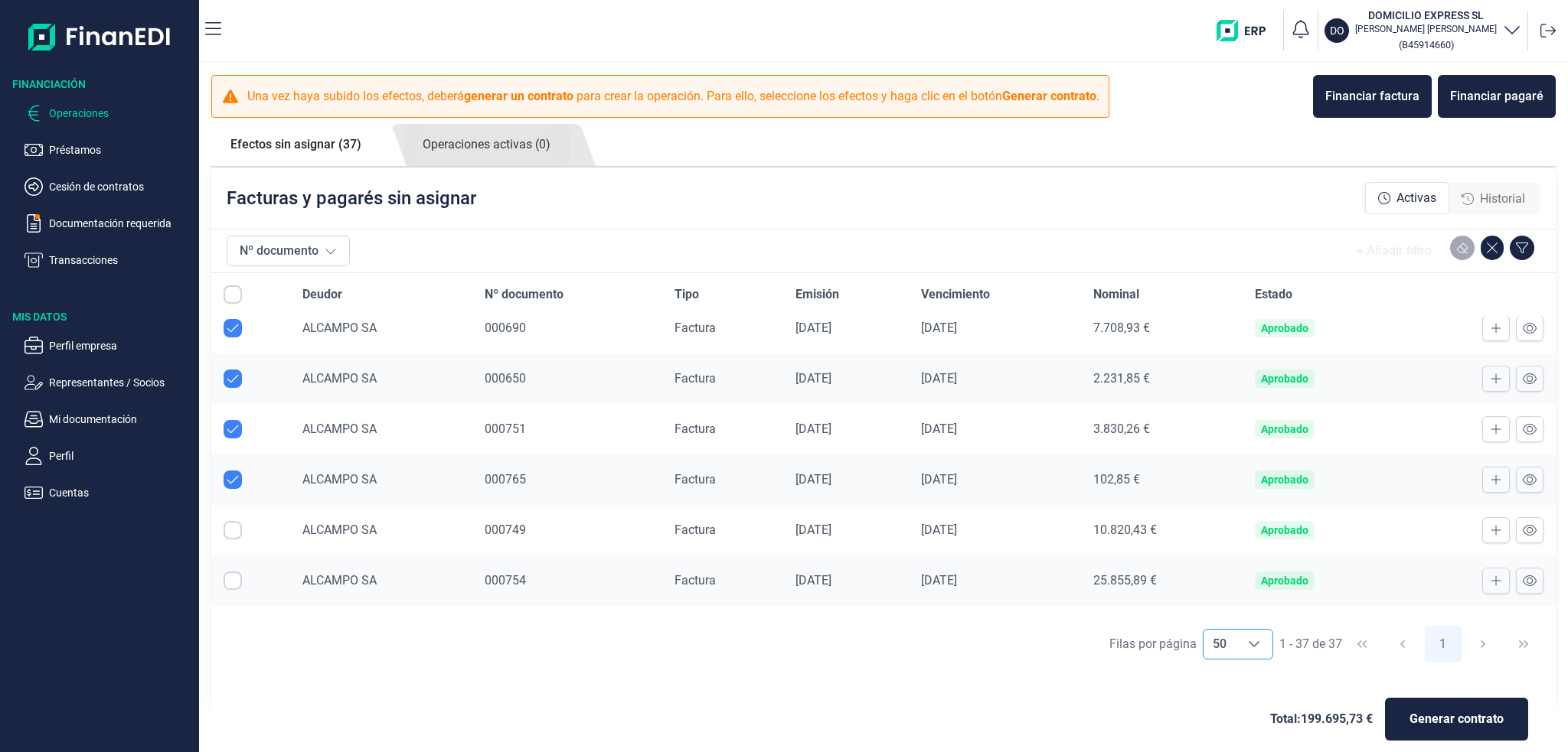
click at [228, 527] on td at bounding box center [250, 530] width 79 height 51
click at [232, 521] on input "Row Selected null" at bounding box center [233, 530] width 19 height 19
checkbox input "true"
click at [236, 571] on input "Row Selected null" at bounding box center [233, 581] width 19 height 19
checkbox input "true"
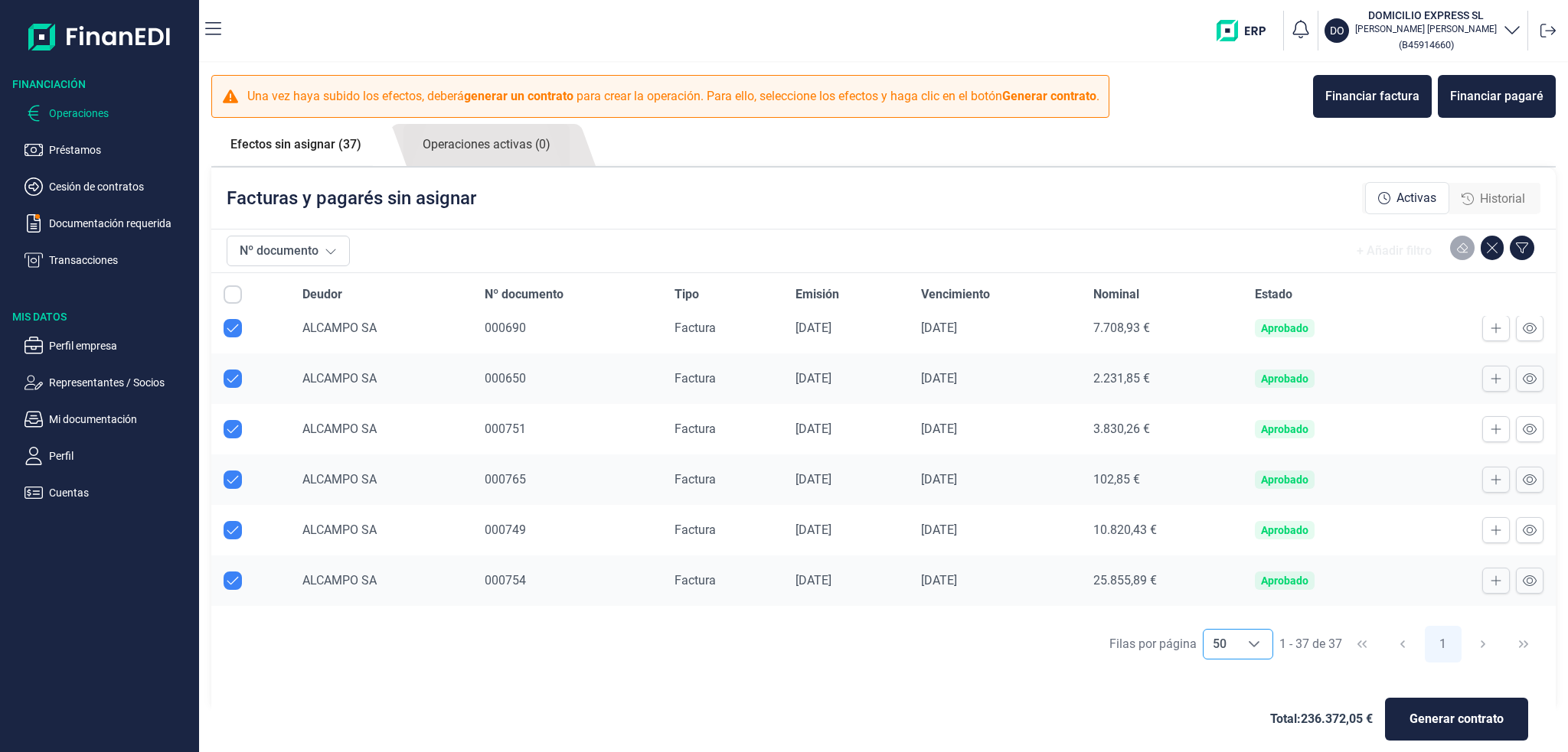
click at [228, 622] on input "Row Selected null" at bounding box center [233, 631] width 19 height 19
checkbox input "true"
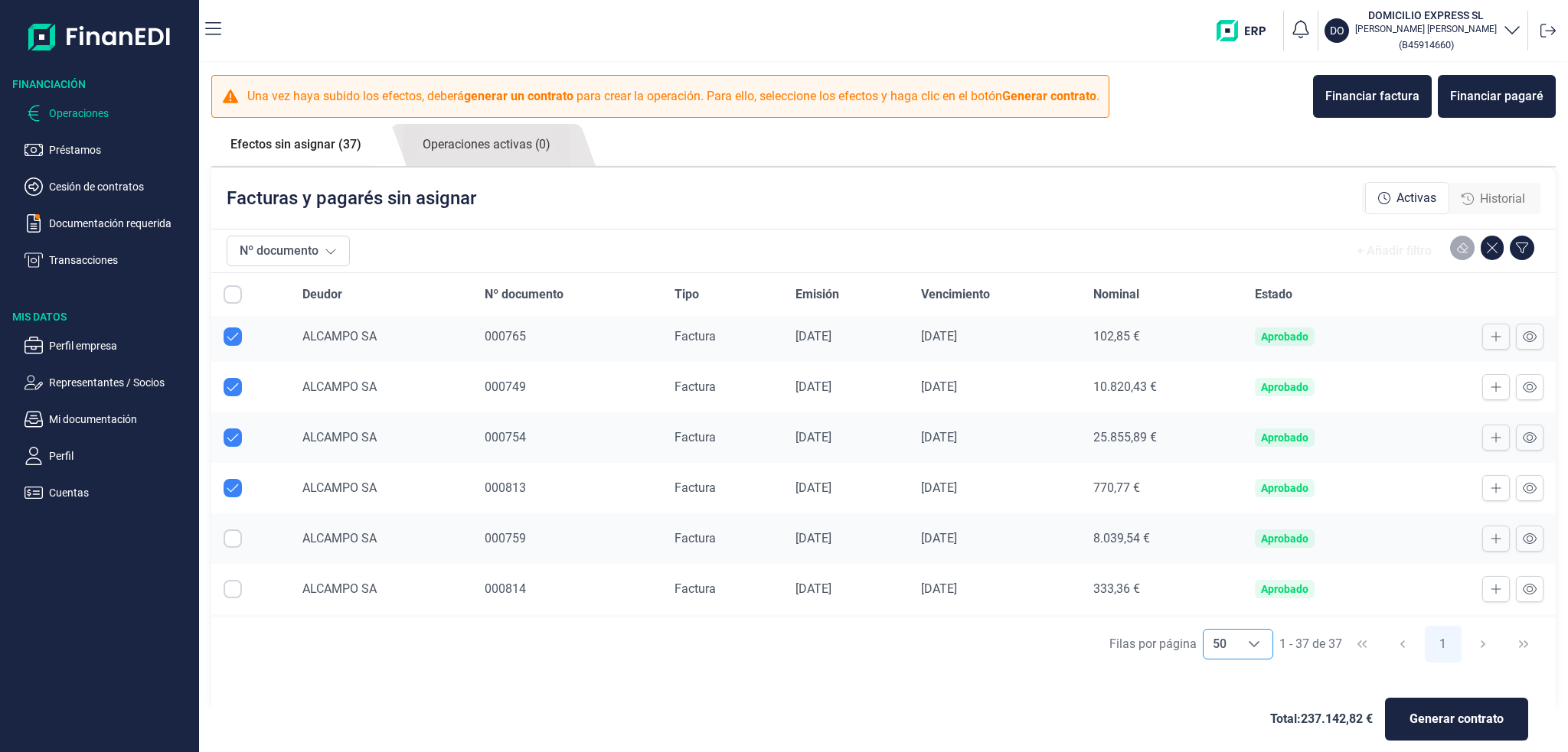
scroll to position [1530, 0]
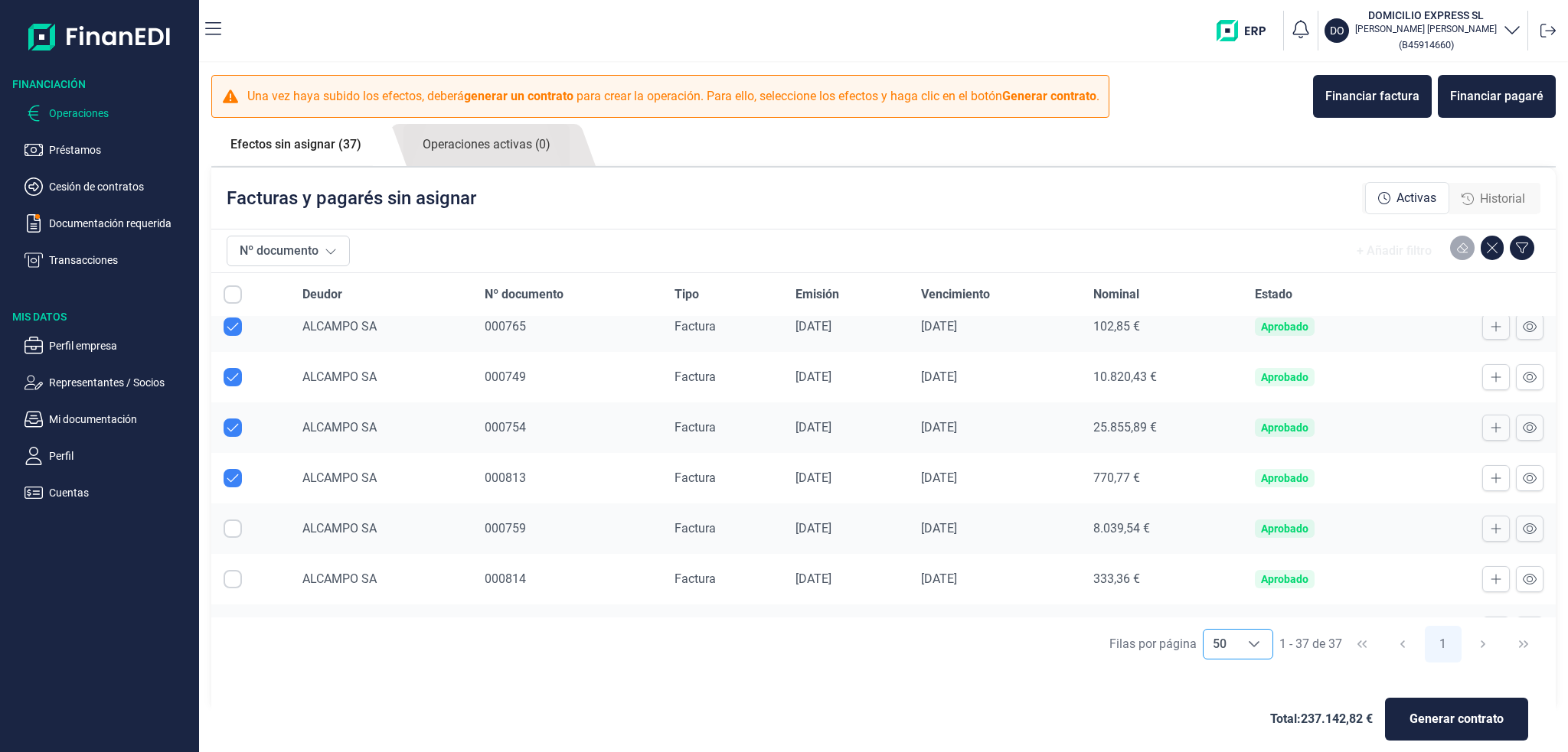
click at [232, 519] on input "Row Selected null" at bounding box center [233, 529] width 19 height 19
checkbox input "true"
click at [229, 570] on input "Row Selected null" at bounding box center [233, 579] width 19 height 19
checkbox input "true"
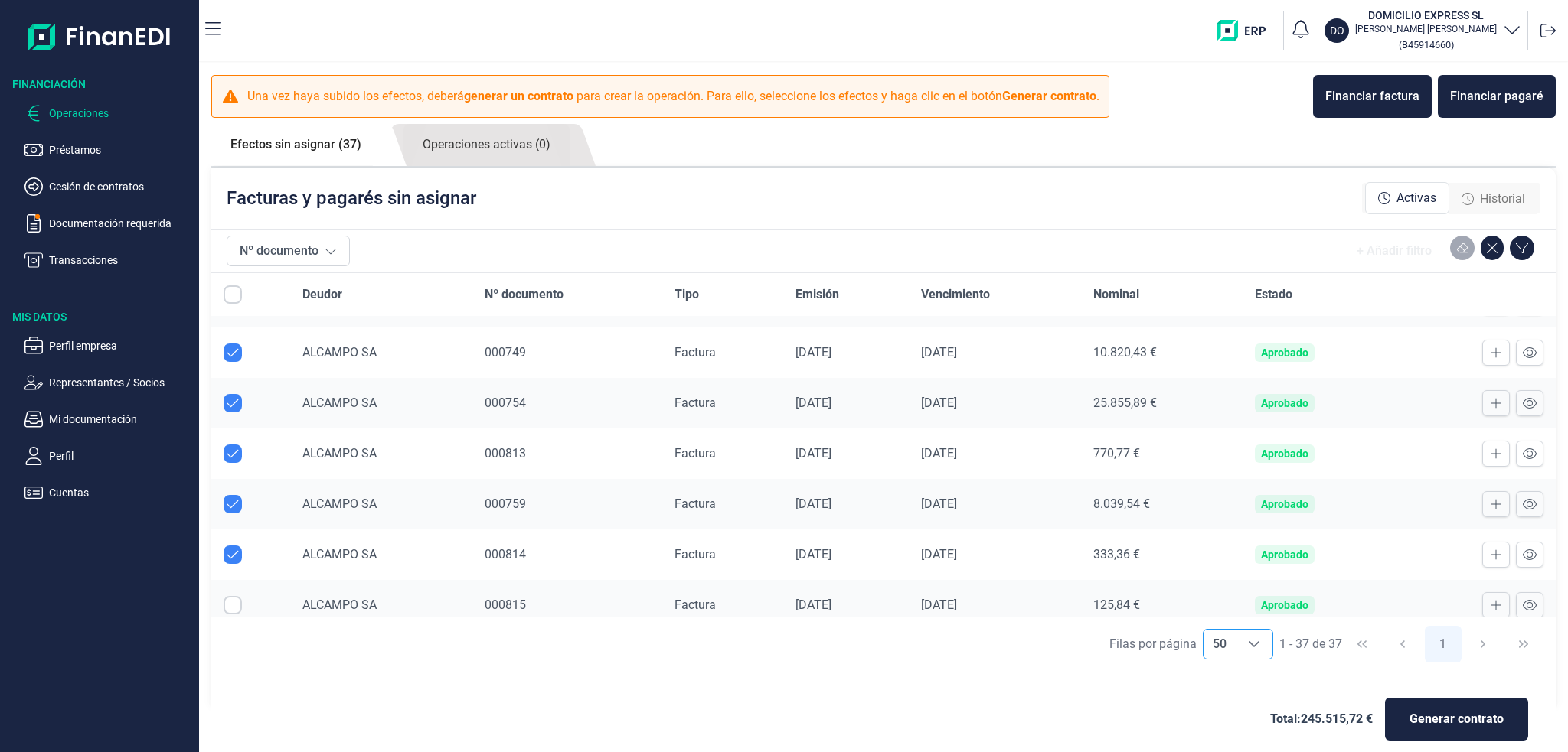
click at [233, 599] on input "Row Selected null" at bounding box center [233, 606] width 19 height 19
checkbox input "true"
click at [236, 293] on input "Row Unselected null" at bounding box center [233, 302] width 19 height 19
checkbox input "false"
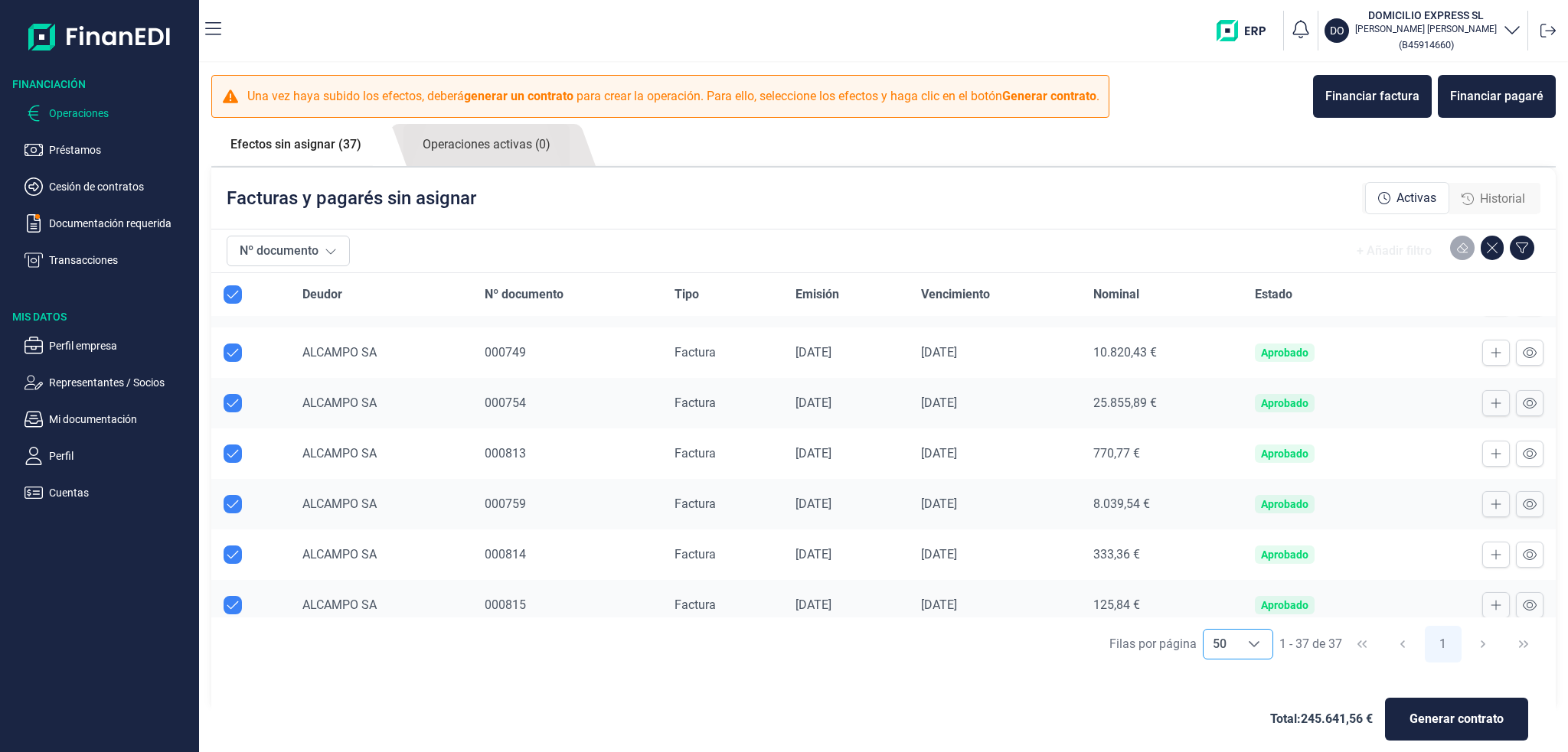
checkbox input "false"
click at [239, 347] on input "Row Unselected null" at bounding box center [233, 353] width 19 height 19
checkbox input "false"
click at [226, 395] on input "Row Unselected null" at bounding box center [233, 403] width 19 height 19
checkbox input "false"
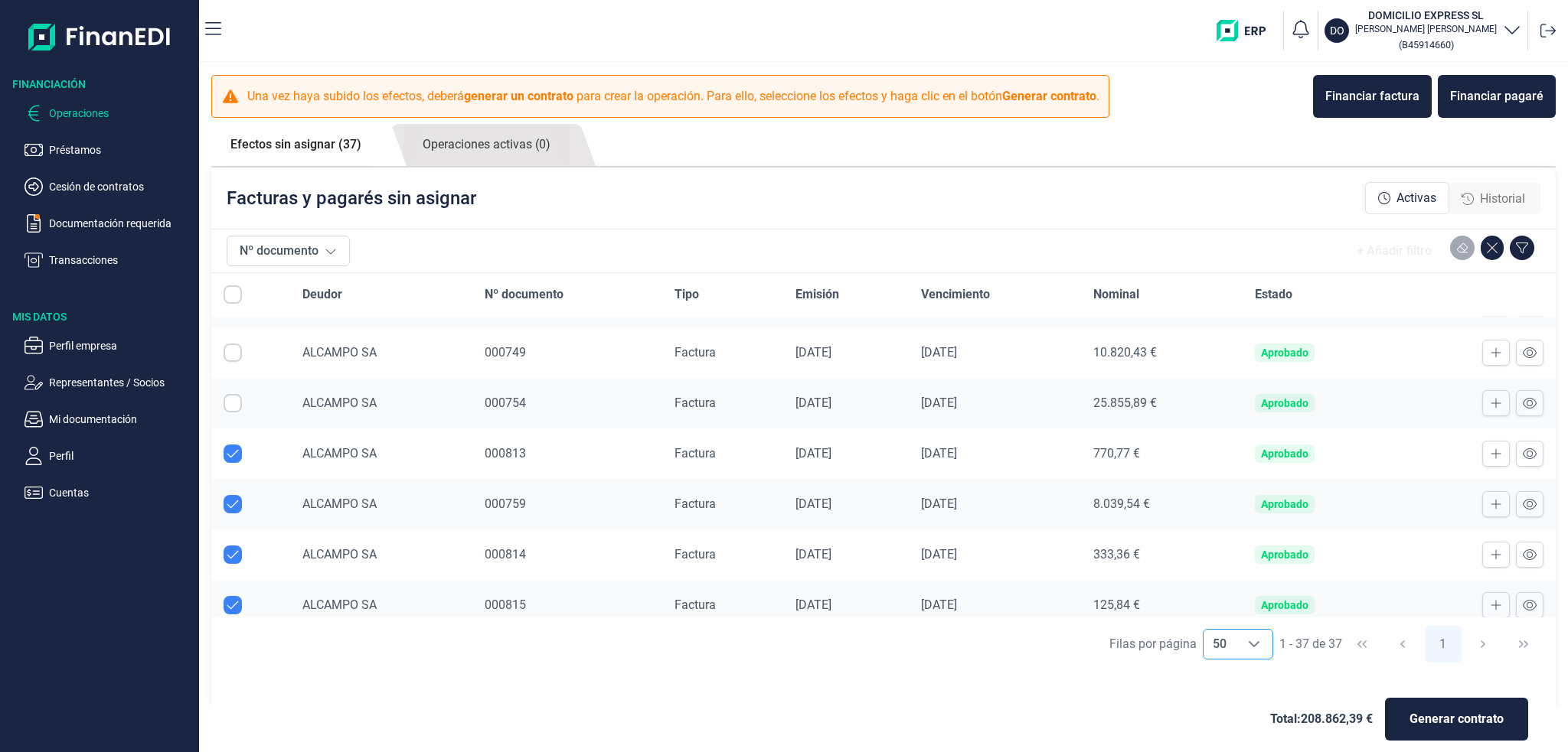
click at [235, 445] on input "Row Unselected null" at bounding box center [233, 454] width 19 height 19
checkbox input "false"
click at [226, 498] on input "Row Unselected null" at bounding box center [233, 504] width 19 height 19
checkbox input "false"
click at [236, 546] on input "Row Unselected null" at bounding box center [233, 555] width 19 height 19
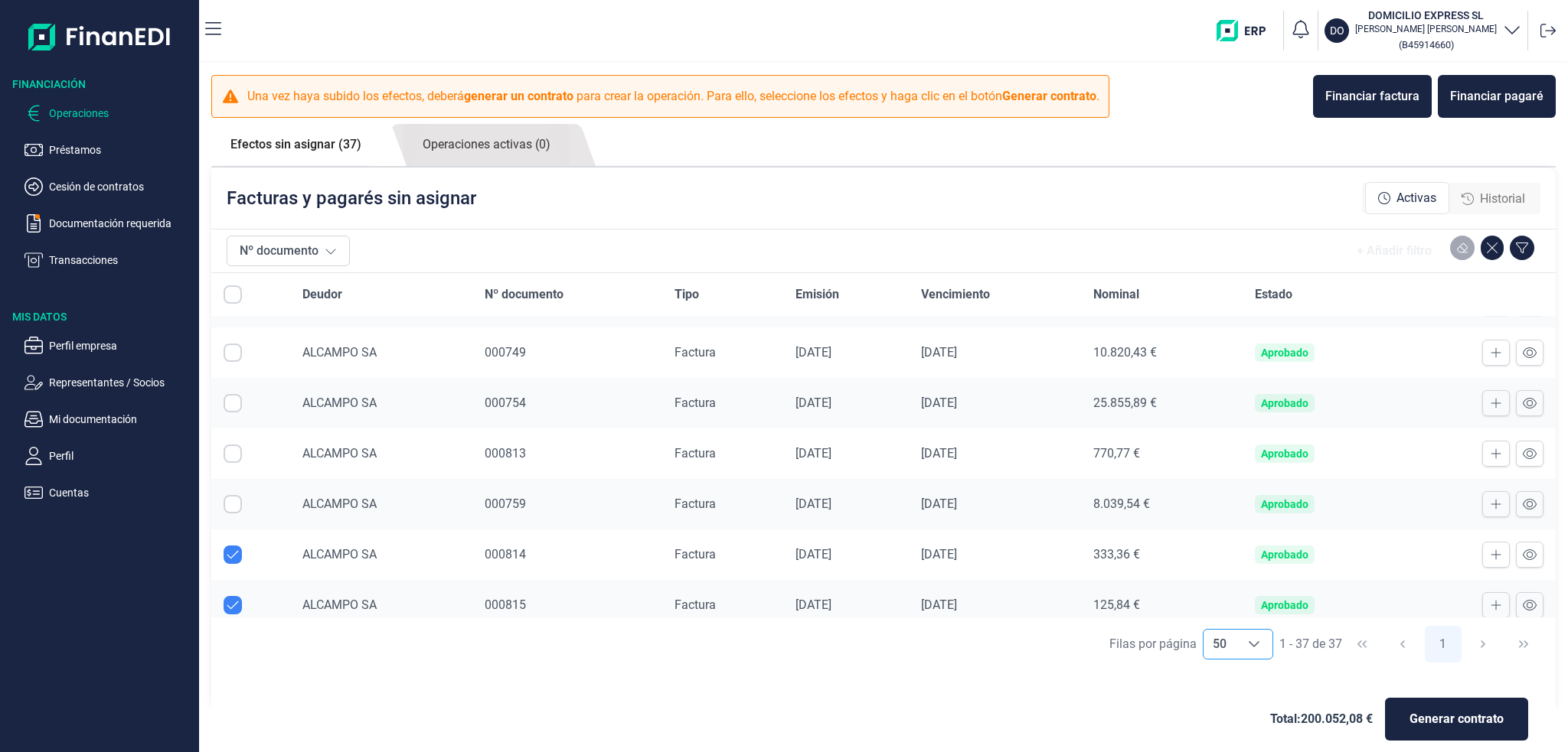
checkbox input "false"
click at [236, 596] on input "Row Unselected null" at bounding box center [233, 606] width 19 height 19
checkbox input "false"
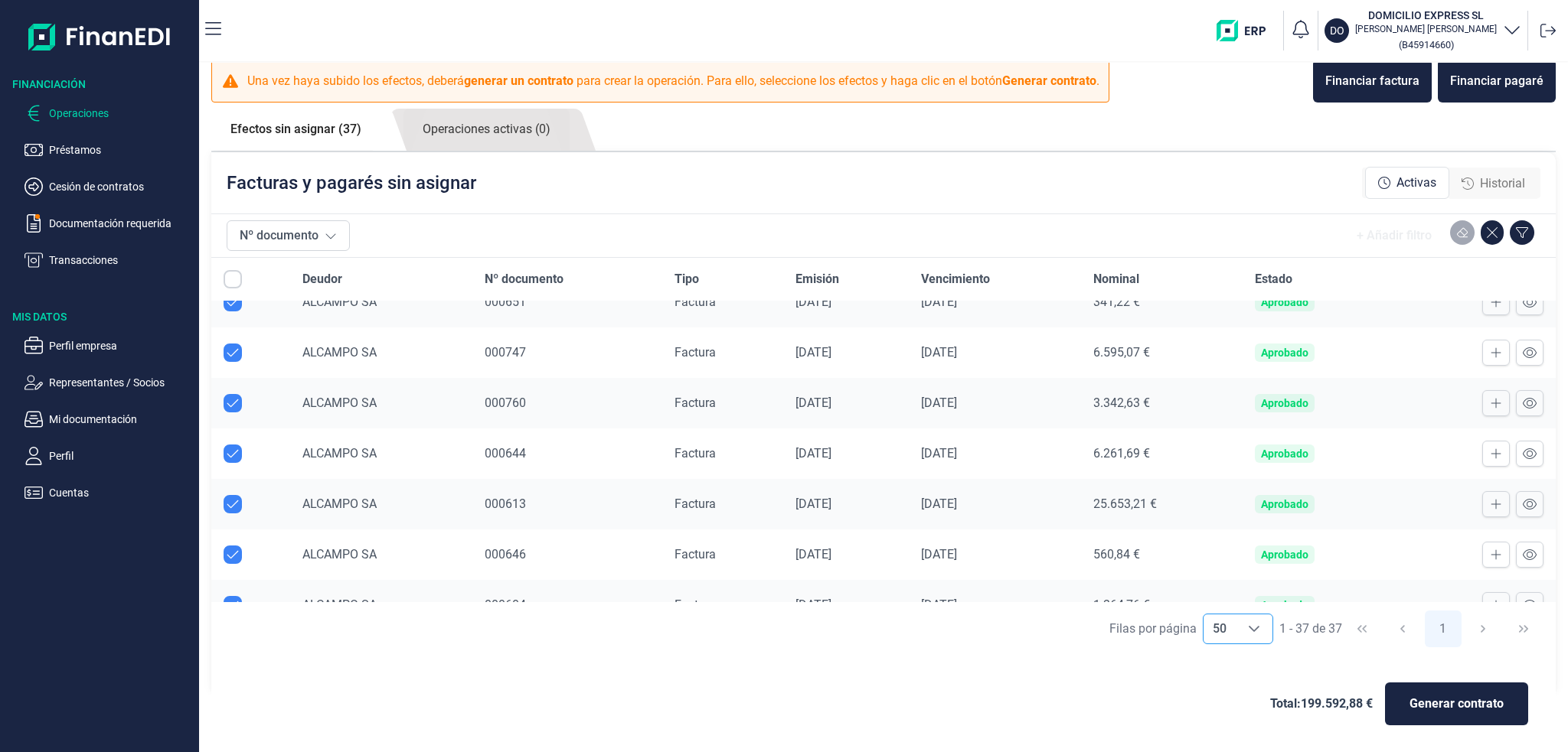
scroll to position [0, 0]
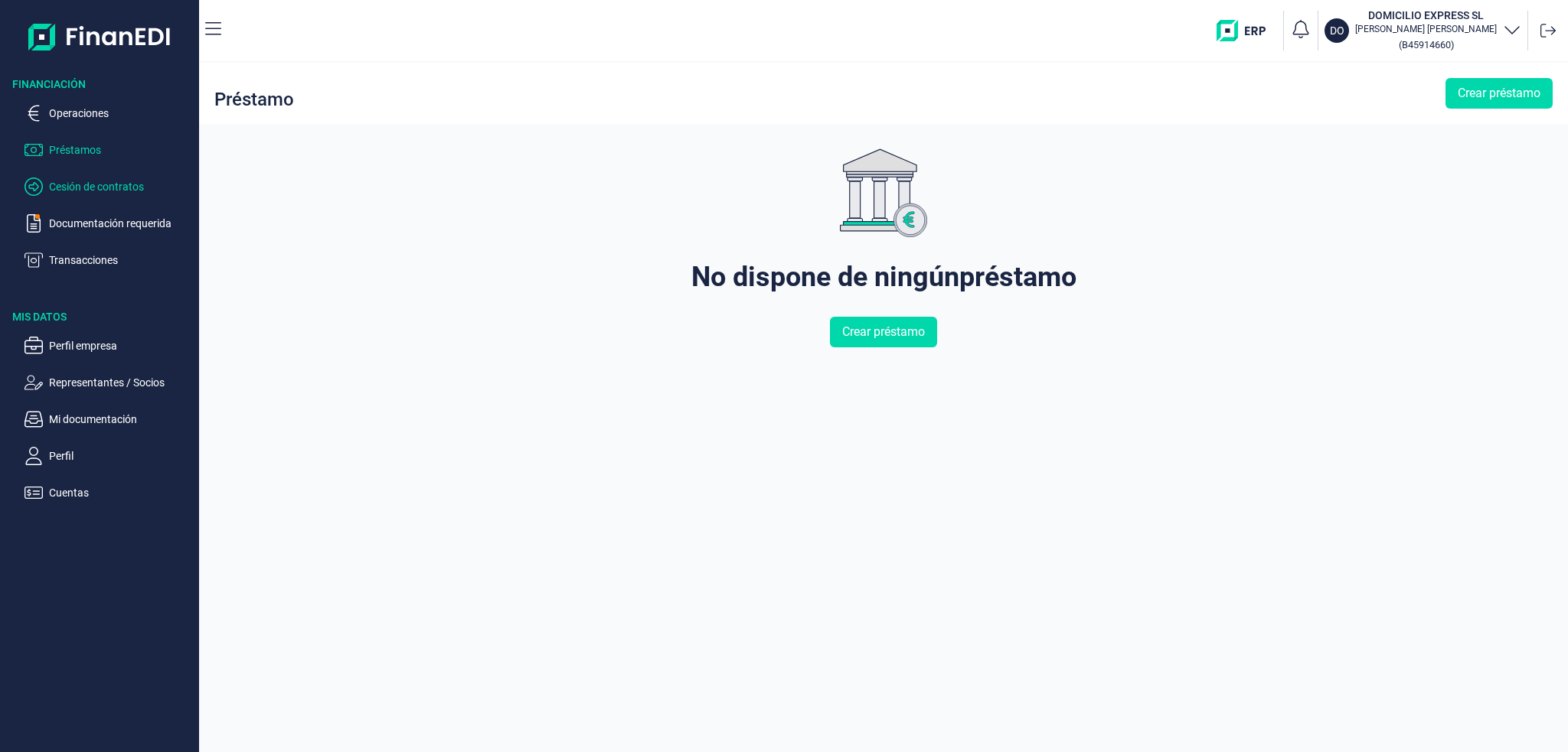
click at [87, 184] on p "Cesión de contratos" at bounding box center [121, 187] width 144 height 19
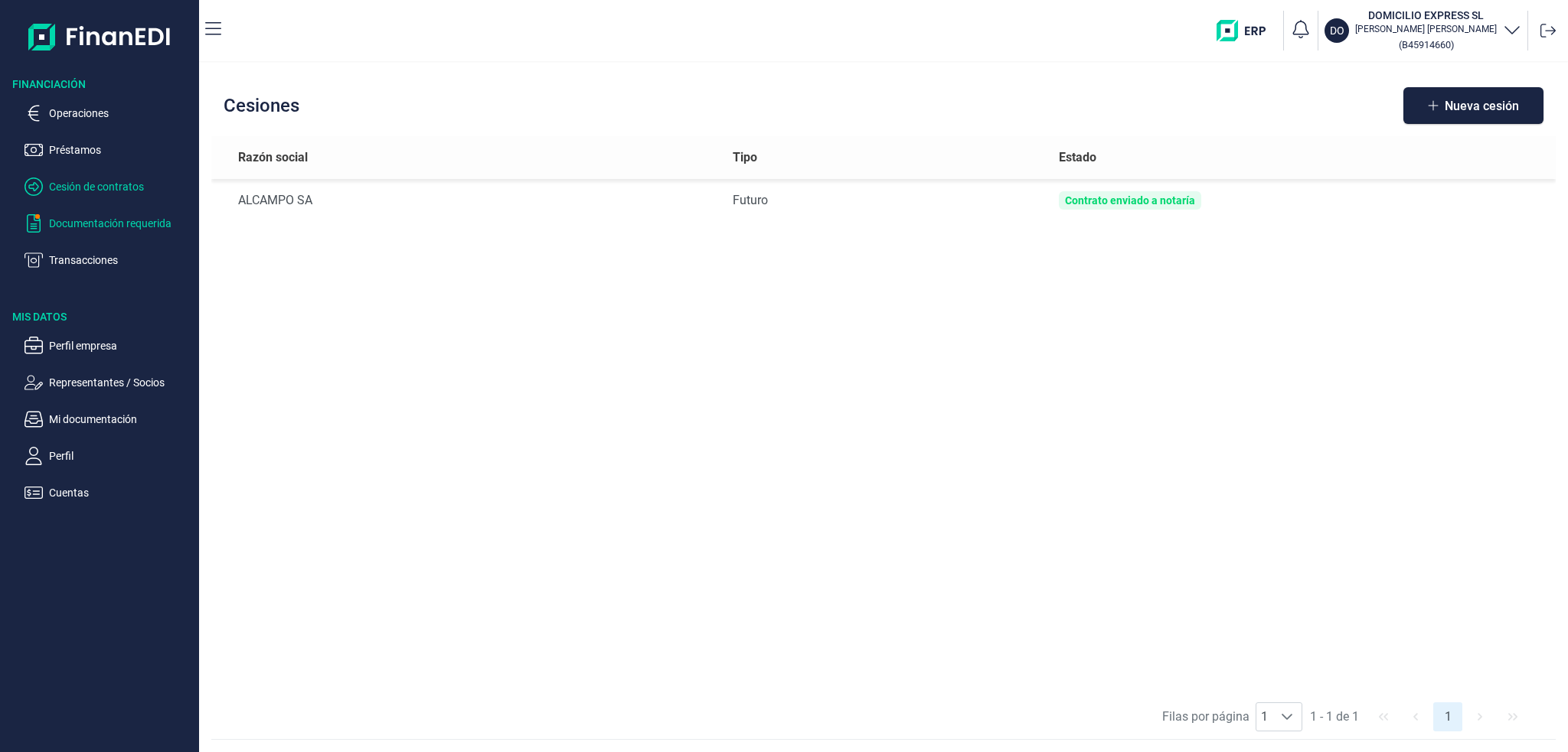
click at [93, 230] on p "Documentación requerida" at bounding box center [121, 223] width 144 height 19
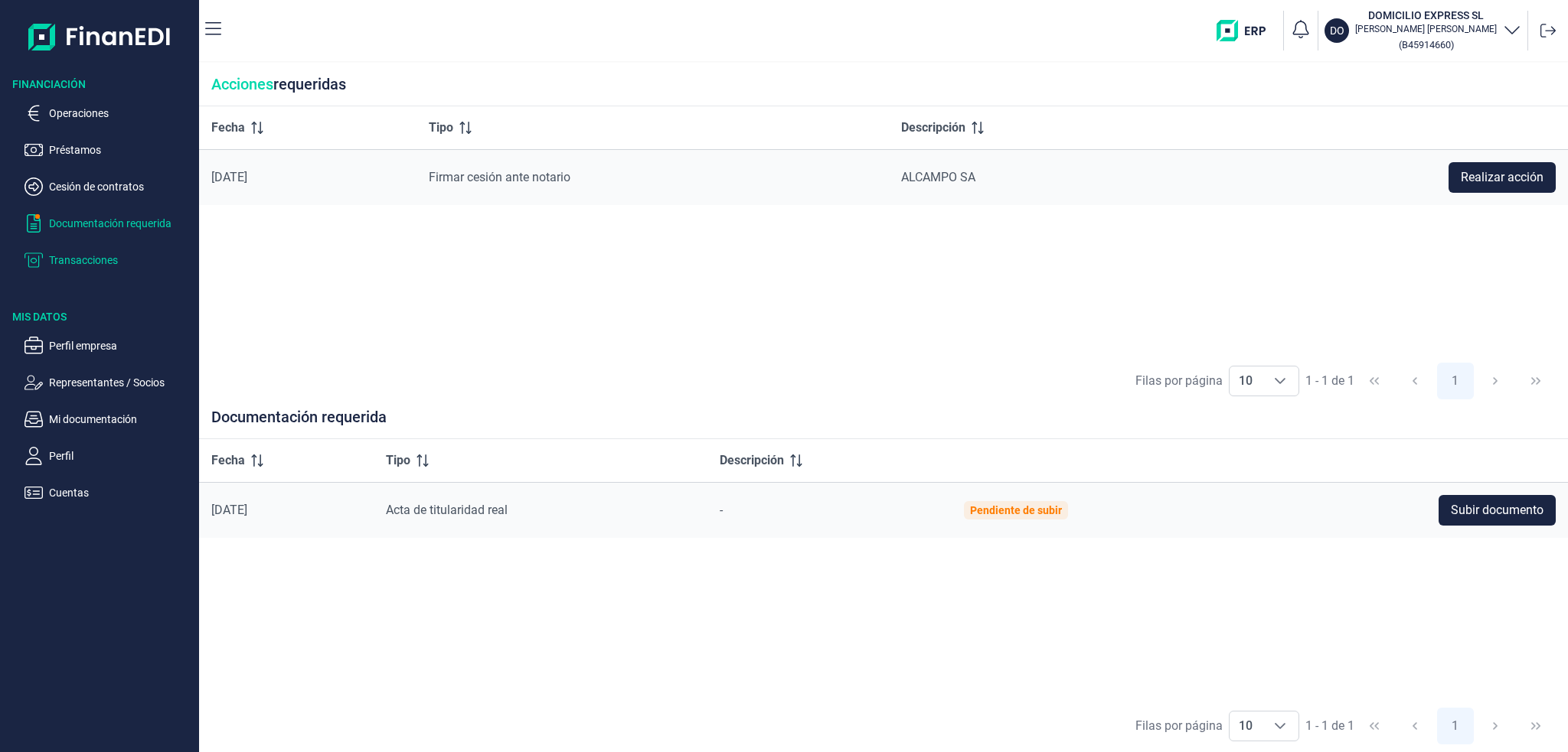
click at [79, 262] on p "Transacciones" at bounding box center [121, 260] width 144 height 19
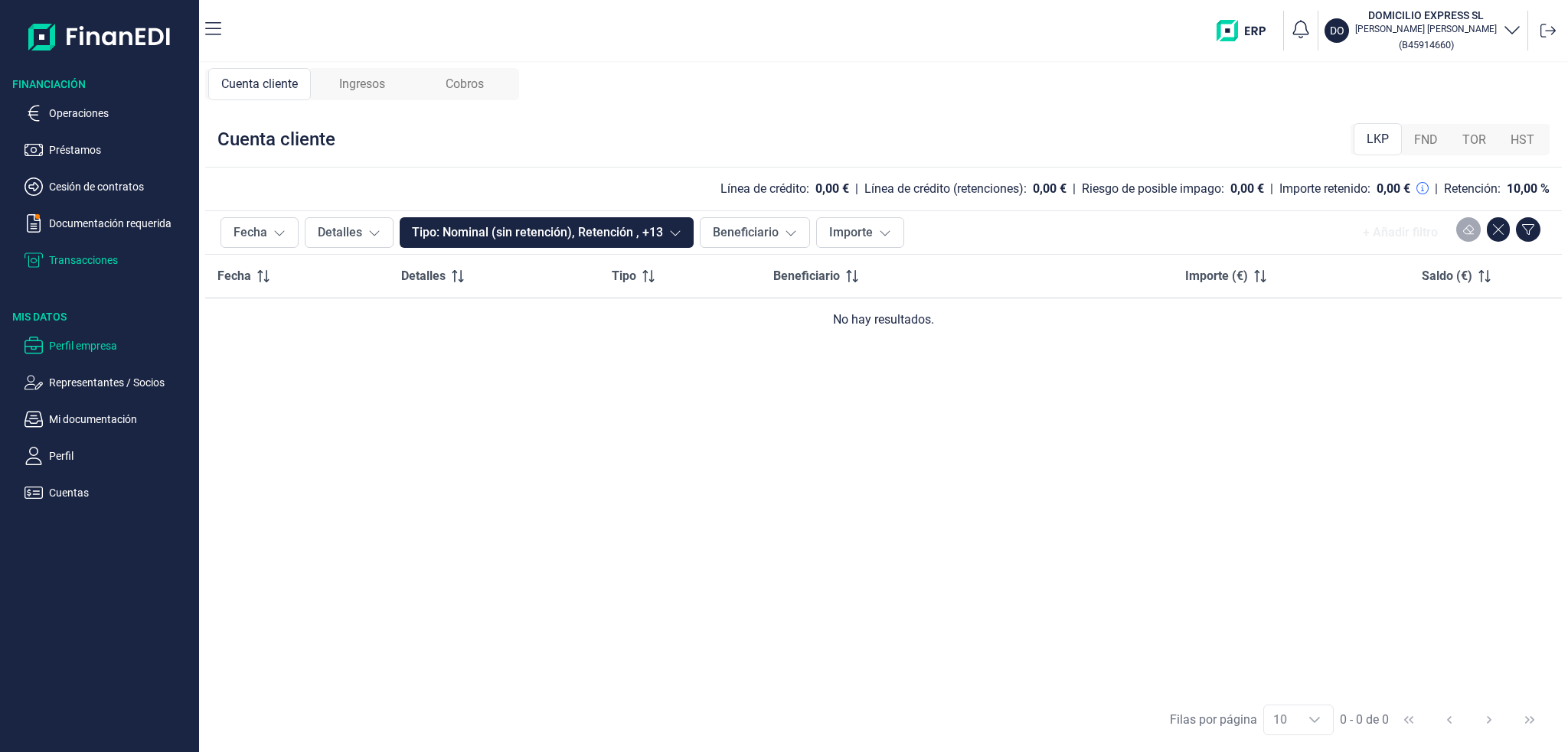
click at [70, 350] on p "Perfil empresa" at bounding box center [121, 346] width 144 height 19
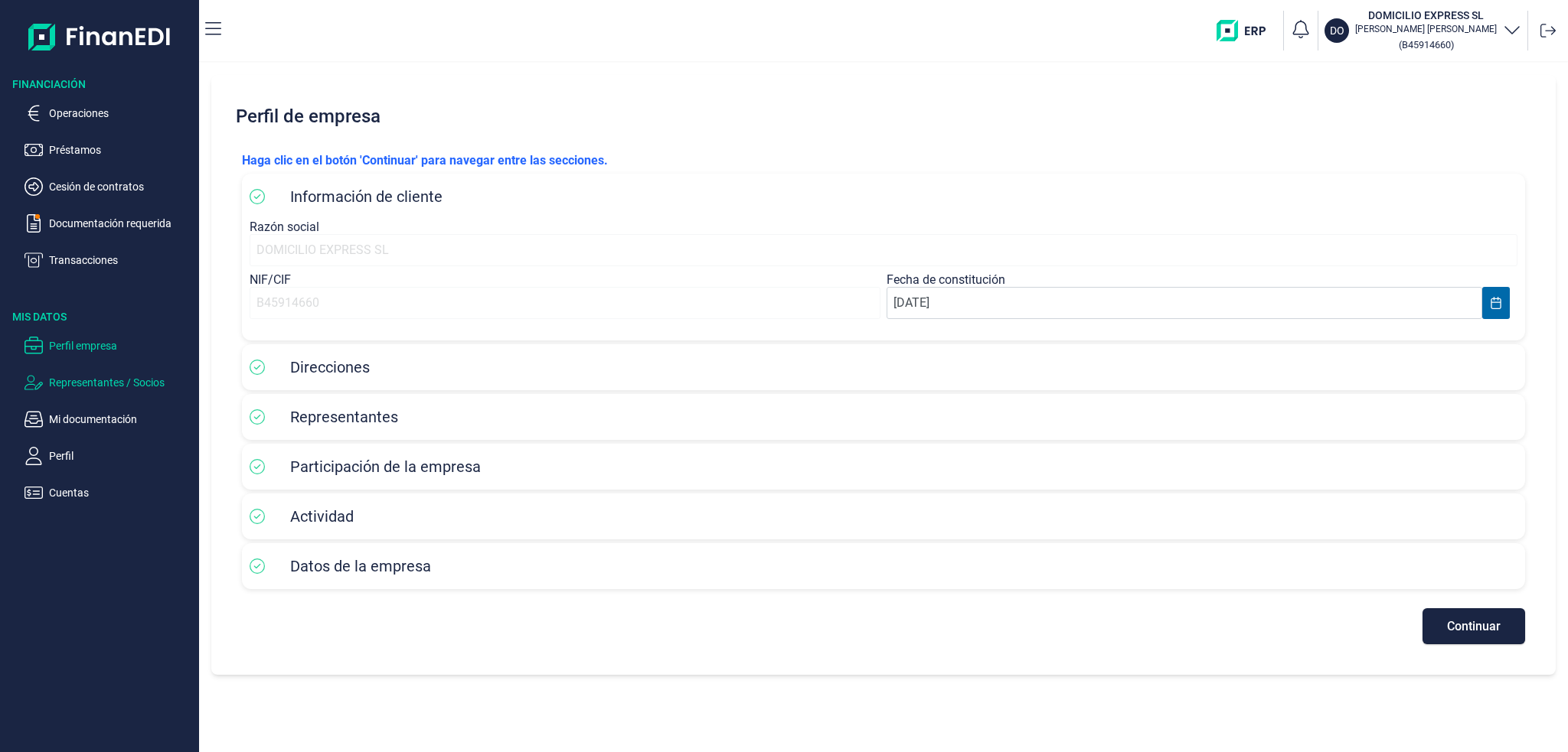
click at [80, 385] on p "Representantes / Socios" at bounding box center [121, 383] width 144 height 19
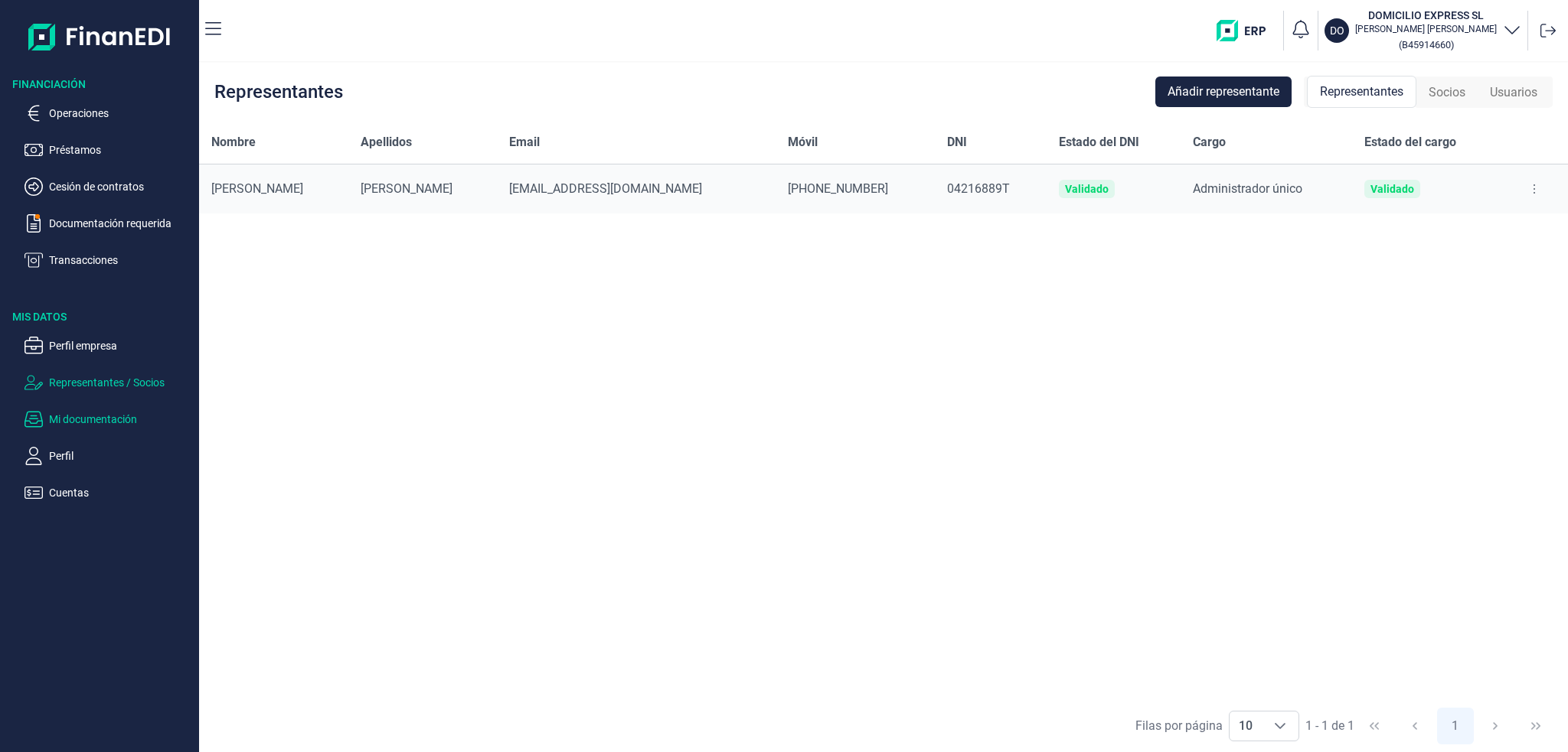
click at [109, 421] on p "Mi documentación" at bounding box center [121, 420] width 144 height 19
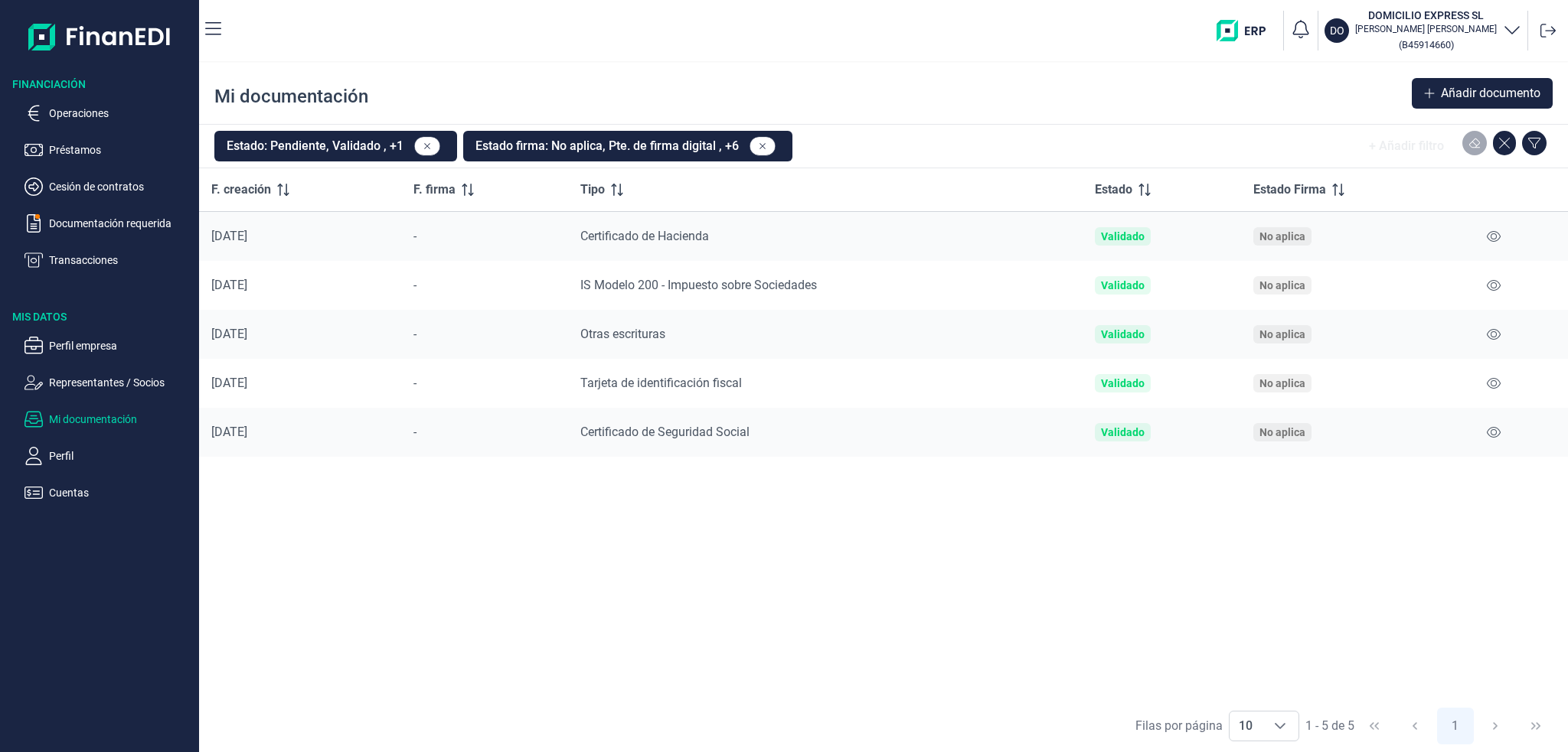
click at [1290, 334] on div "No aplica" at bounding box center [1282, 335] width 46 height 12
click at [1281, 382] on div "No aplica" at bounding box center [1282, 383] width 46 height 12
click at [1291, 430] on div "No aplica" at bounding box center [1282, 432] width 46 height 12
click at [1283, 372] on td "No aplica" at bounding box center [1355, 383] width 227 height 49
click at [1280, 346] on td "No aplica" at bounding box center [1355, 334] width 227 height 49
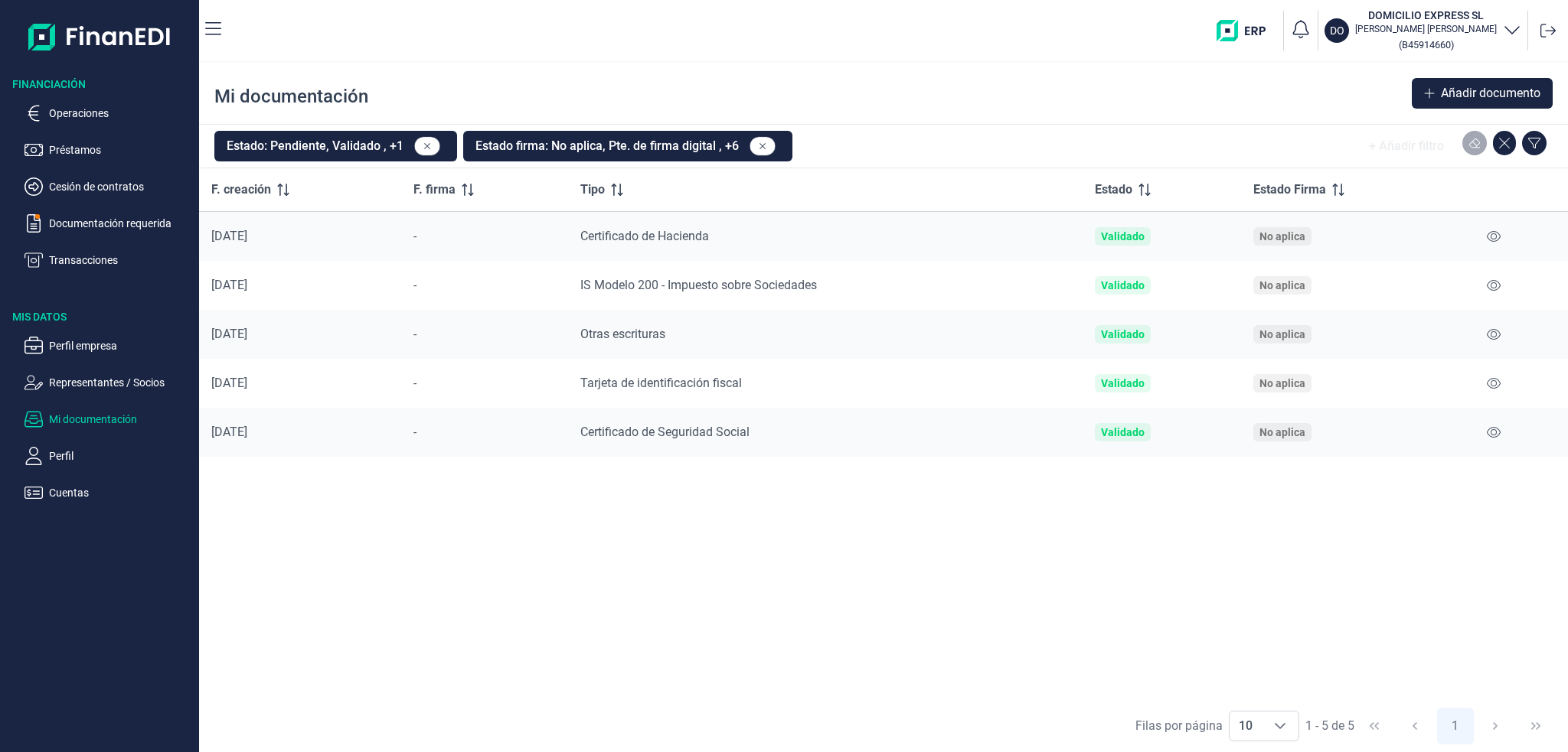
click at [1282, 336] on div "No aplica" at bounding box center [1282, 335] width 46 height 12
click at [1274, 287] on div "No aplica" at bounding box center [1282, 286] width 46 height 12
click at [1280, 234] on div "No aplica" at bounding box center [1282, 237] width 46 height 12
click at [106, 344] on p "Perfil empresa" at bounding box center [121, 346] width 144 height 19
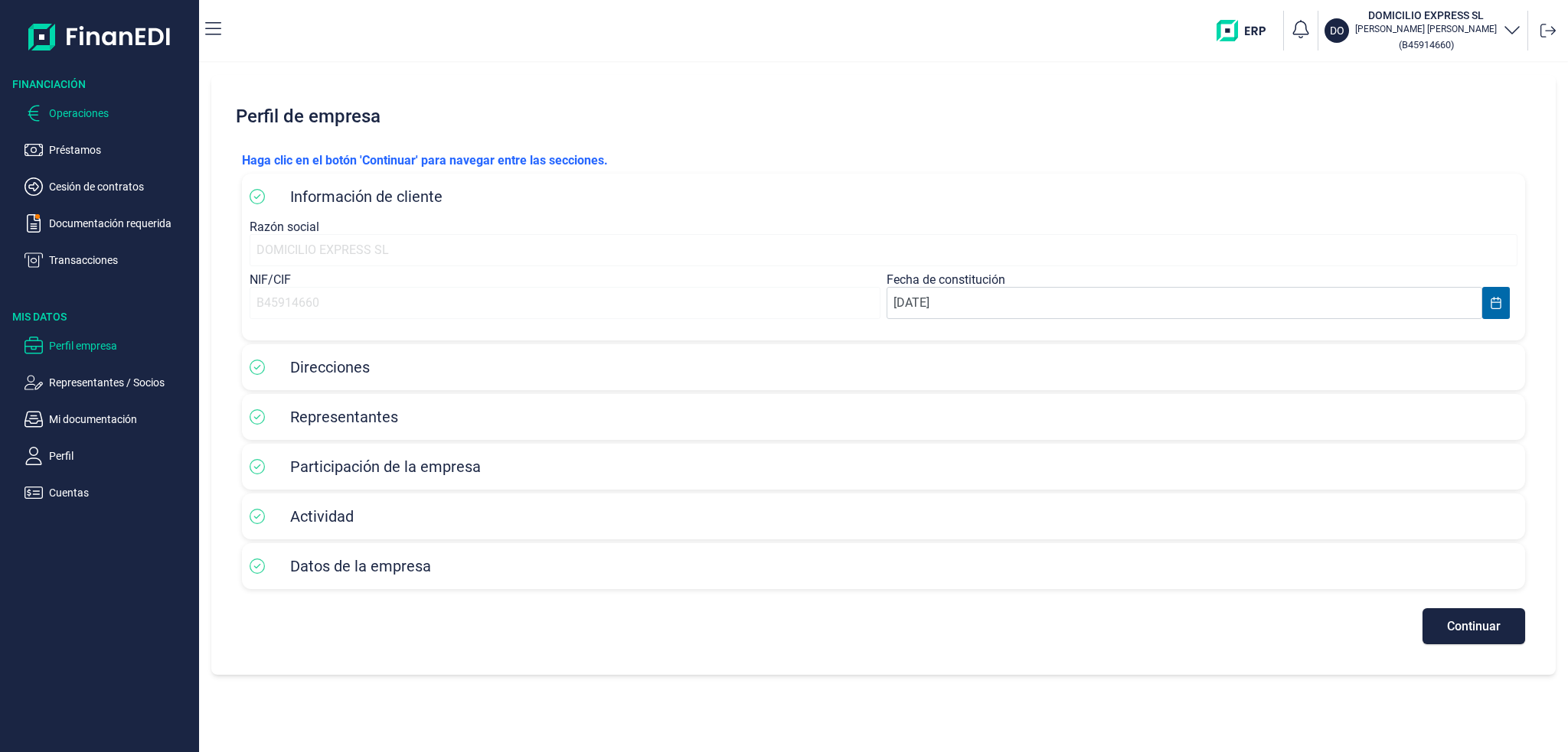
click at [83, 117] on p "Operaciones" at bounding box center [121, 114] width 144 height 19
